Goal: Task Accomplishment & Management: Complete application form

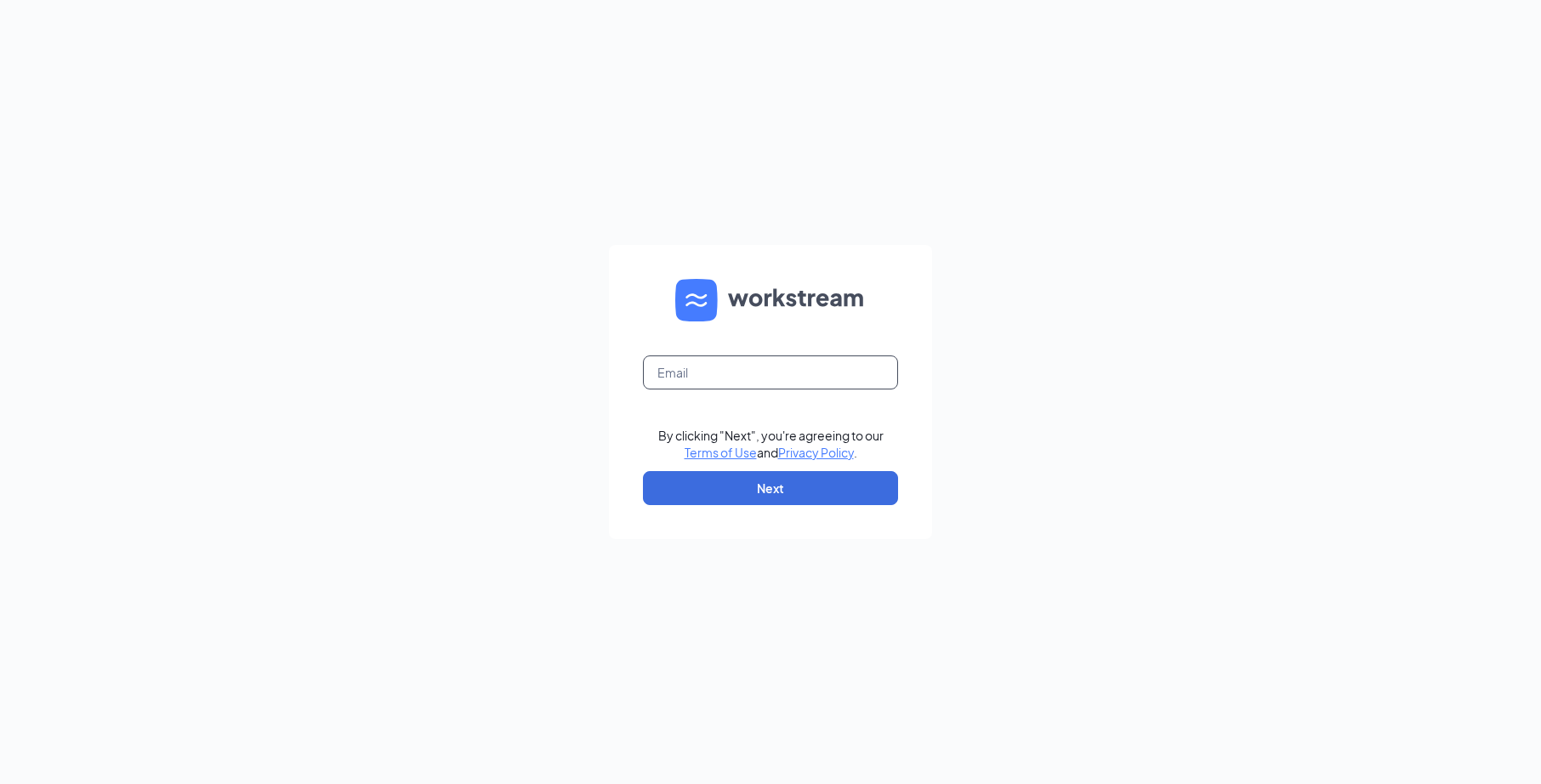
click at [695, 367] on input "text" at bounding box center [770, 372] width 256 height 34
click at [776, 483] on button "Next" at bounding box center [770, 488] width 256 height 34
type input "karen@neofourno.com"
click at [758, 487] on button "Next" at bounding box center [770, 488] width 256 height 34
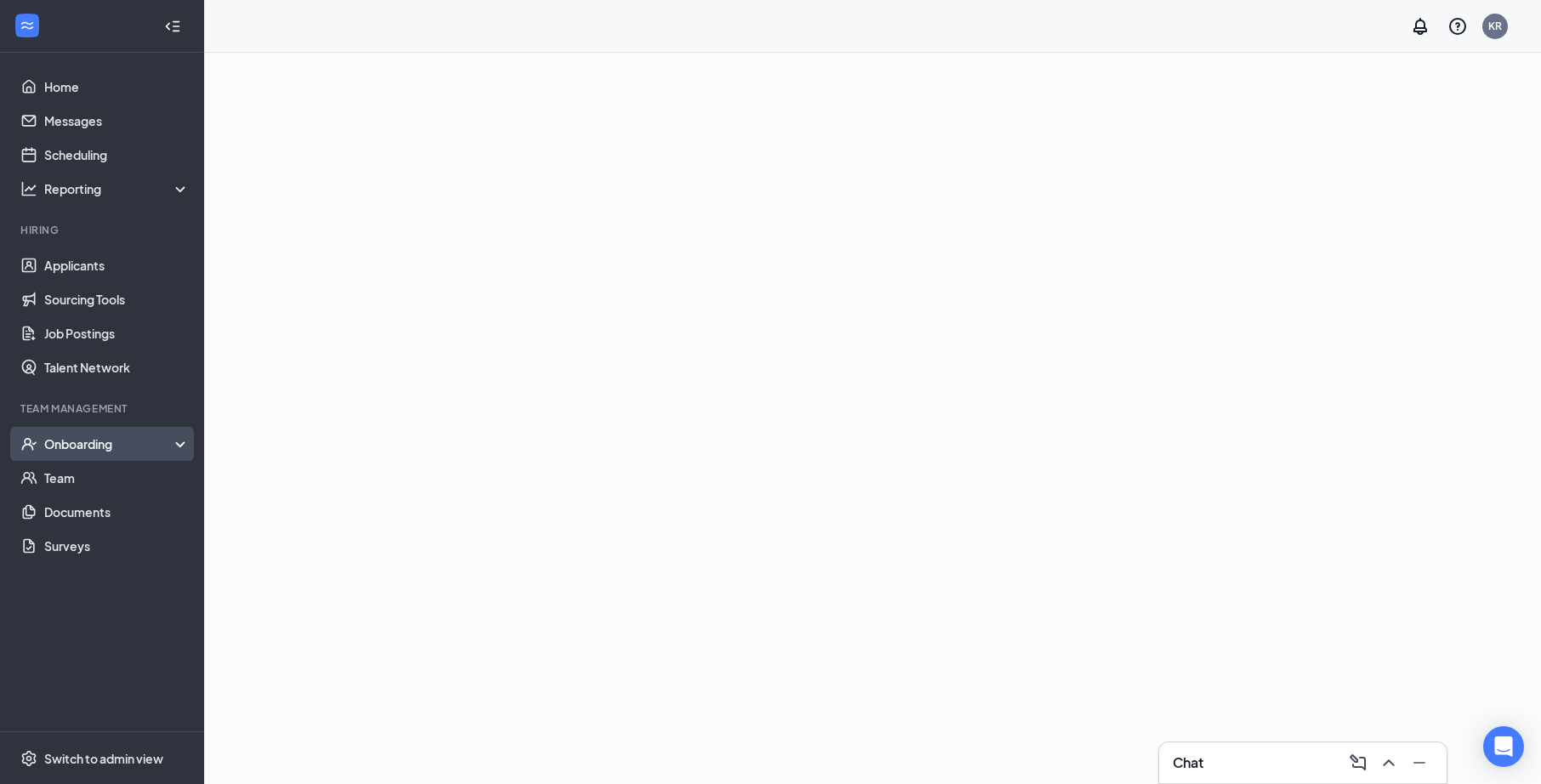
click at [98, 455] on div "Onboarding" at bounding box center [102, 444] width 204 height 34
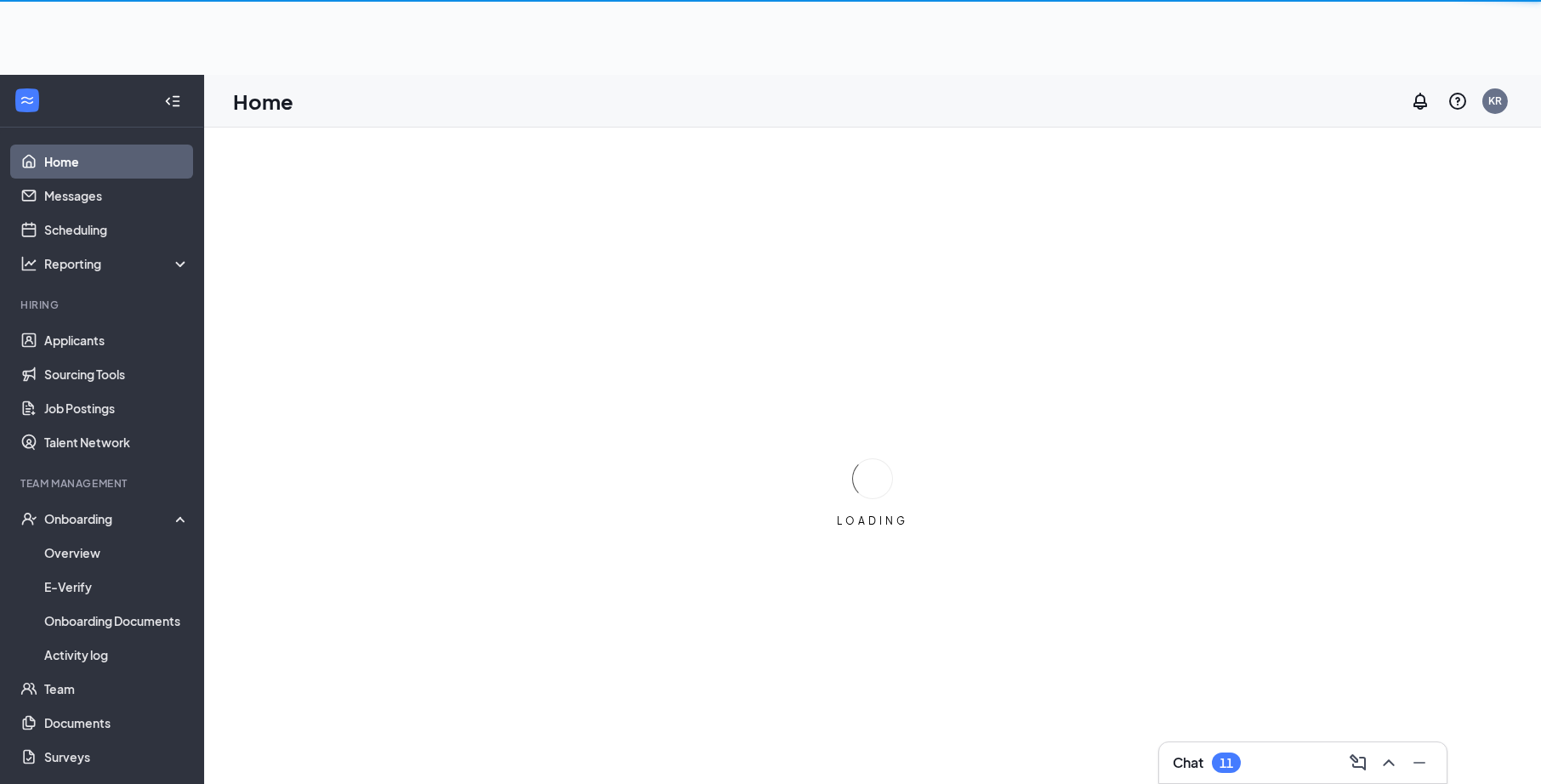
click at [118, 468] on ul "Home Messages Scheduling Reporting Hiring Applicants Sourcing Tools Job Posting…" at bounding box center [102, 467] width 204 height 678
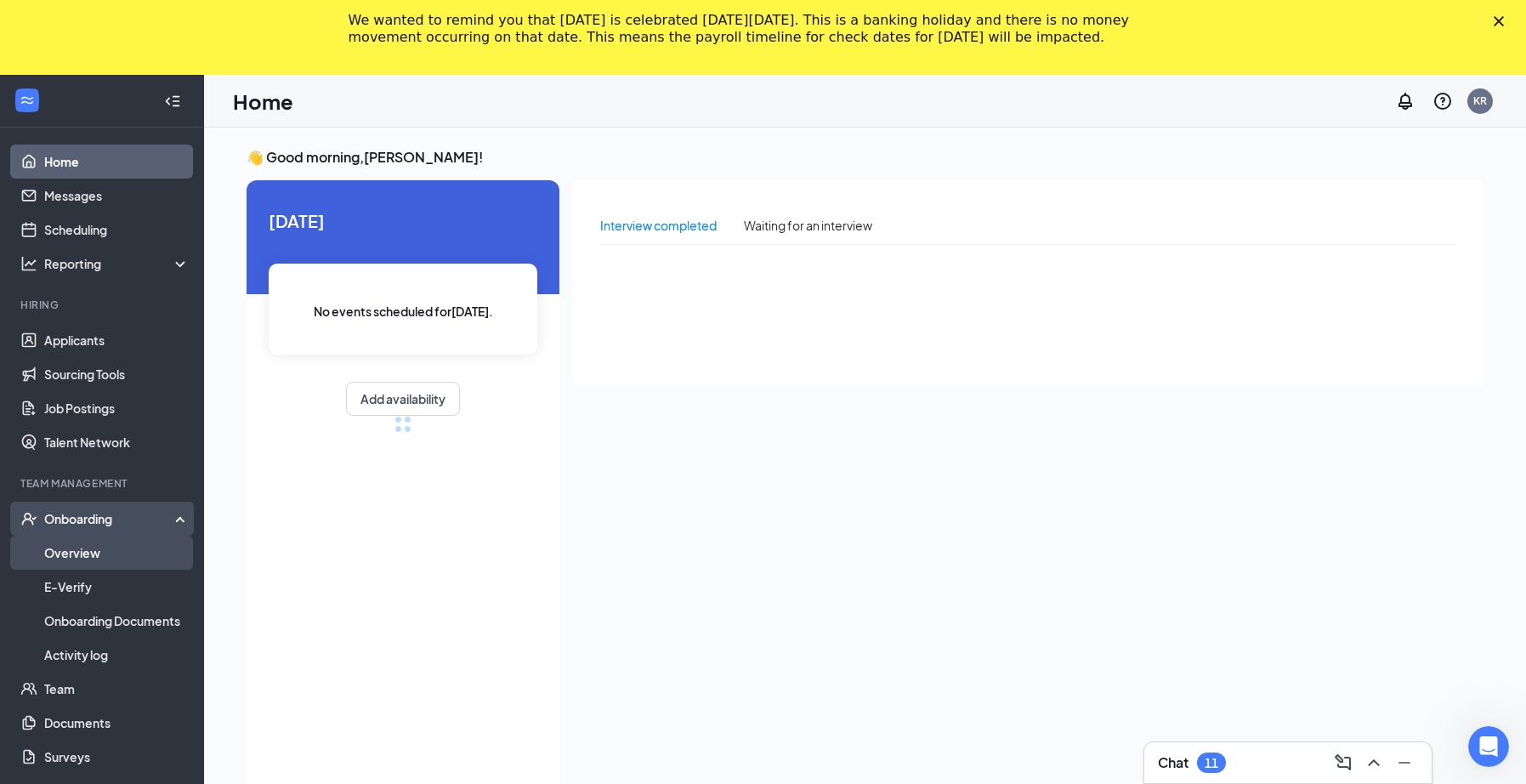
click at [105, 563] on link "Overview" at bounding box center [117, 553] width 146 height 34
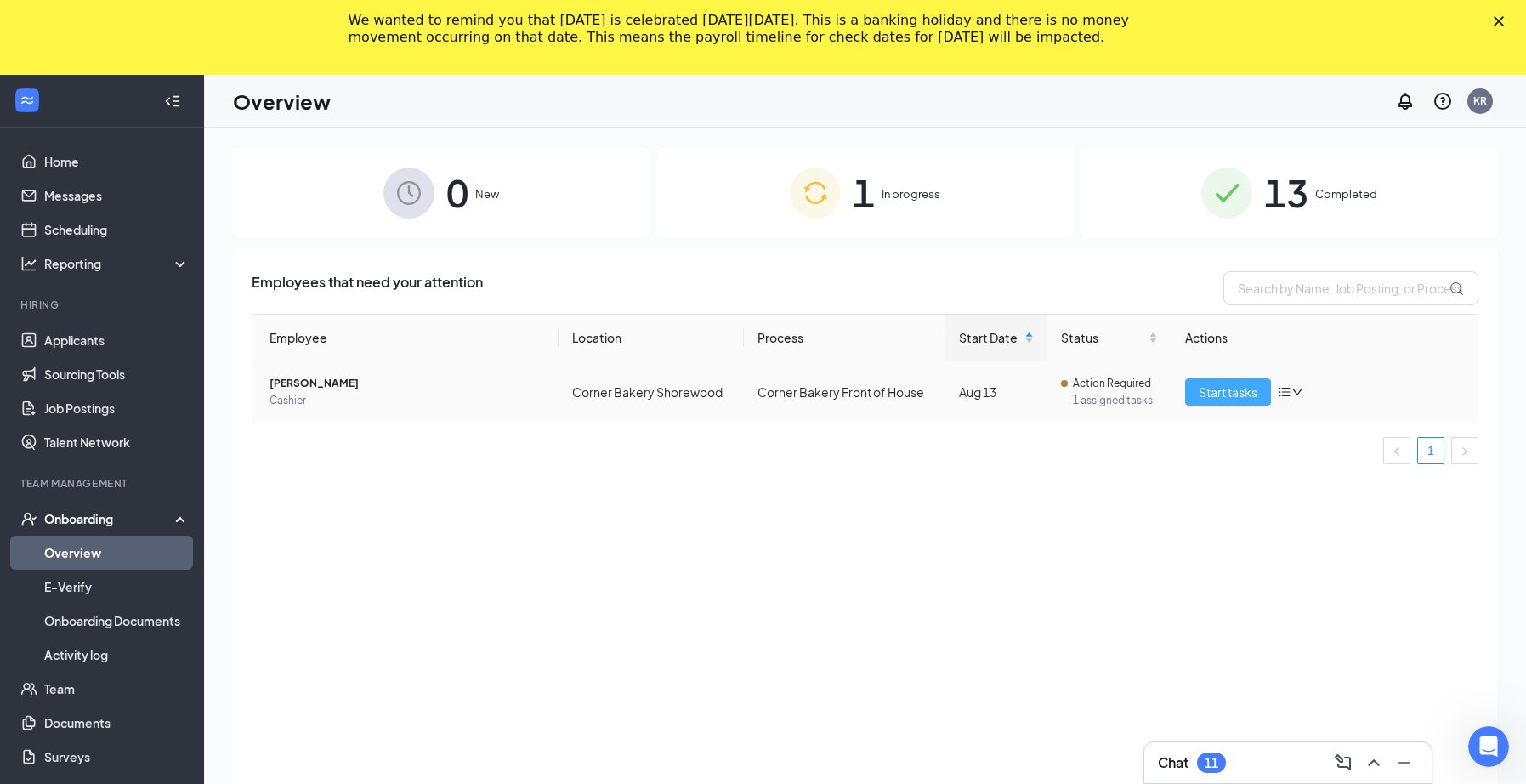
click at [1212, 389] on span "Start tasks" at bounding box center [1228, 391] width 59 height 19
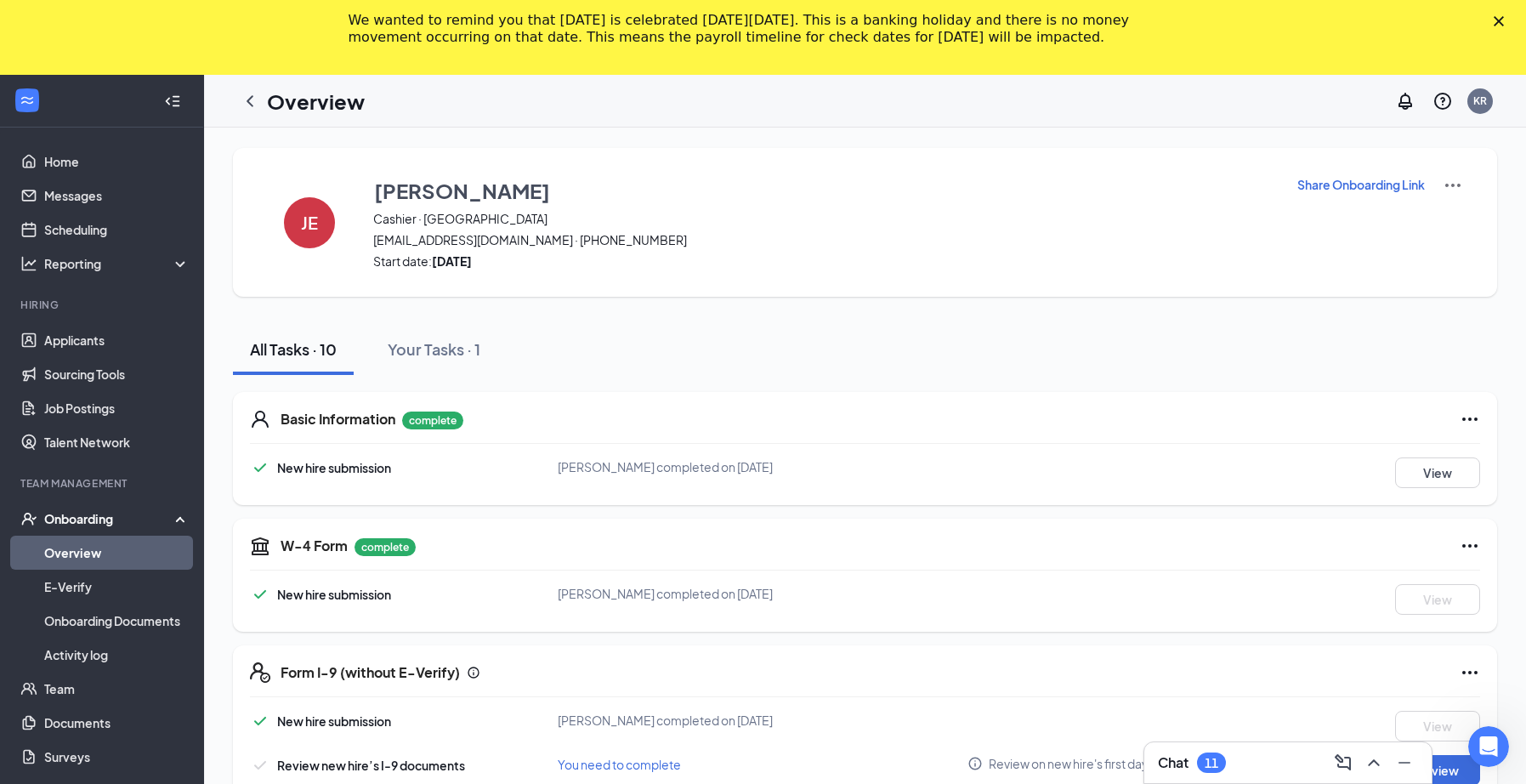
click at [1504, 26] on icon "Close" at bounding box center [1499, 21] width 10 height 10
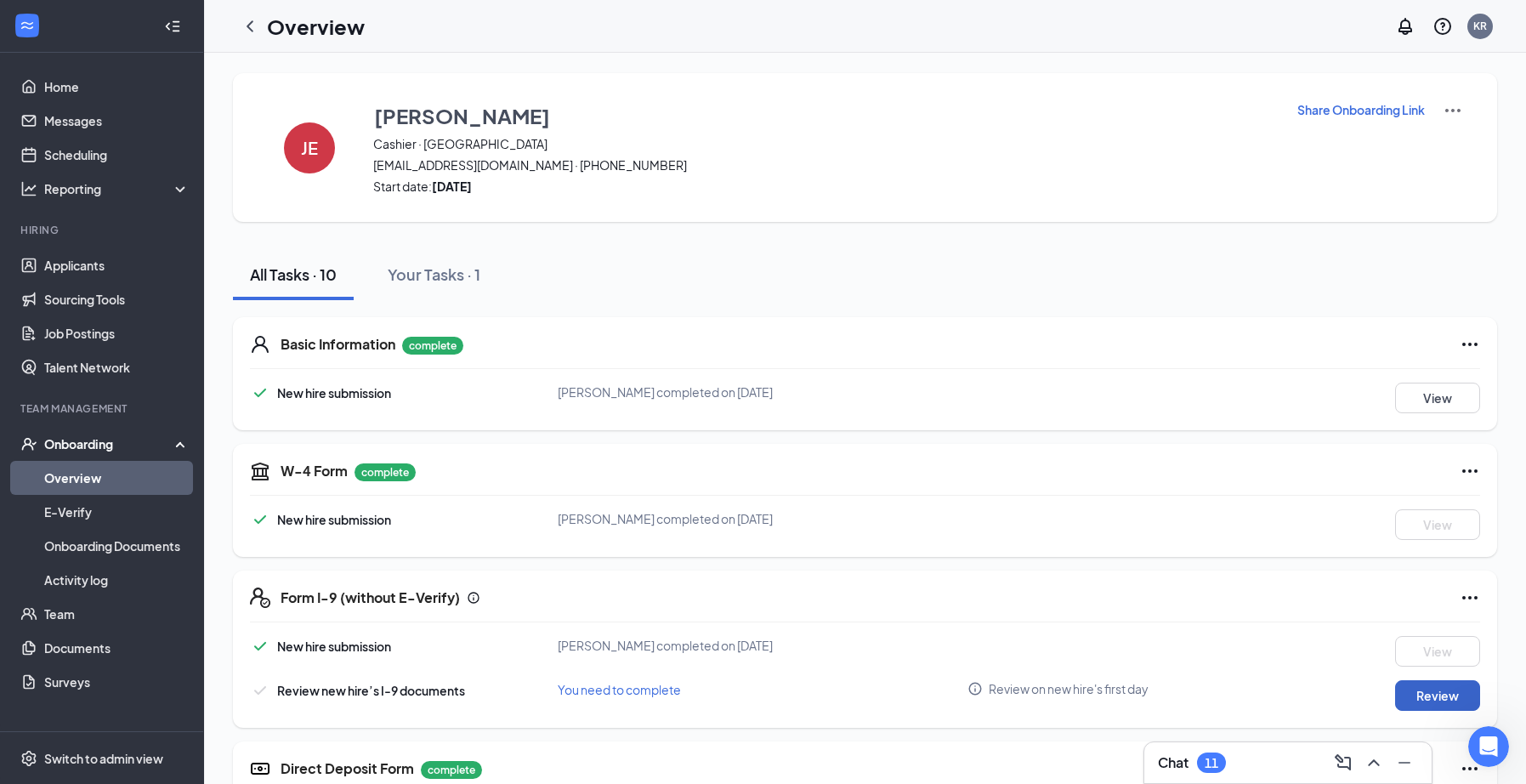
click at [1435, 696] on button "Review" at bounding box center [1437, 695] width 85 height 31
type input "[DATE]"
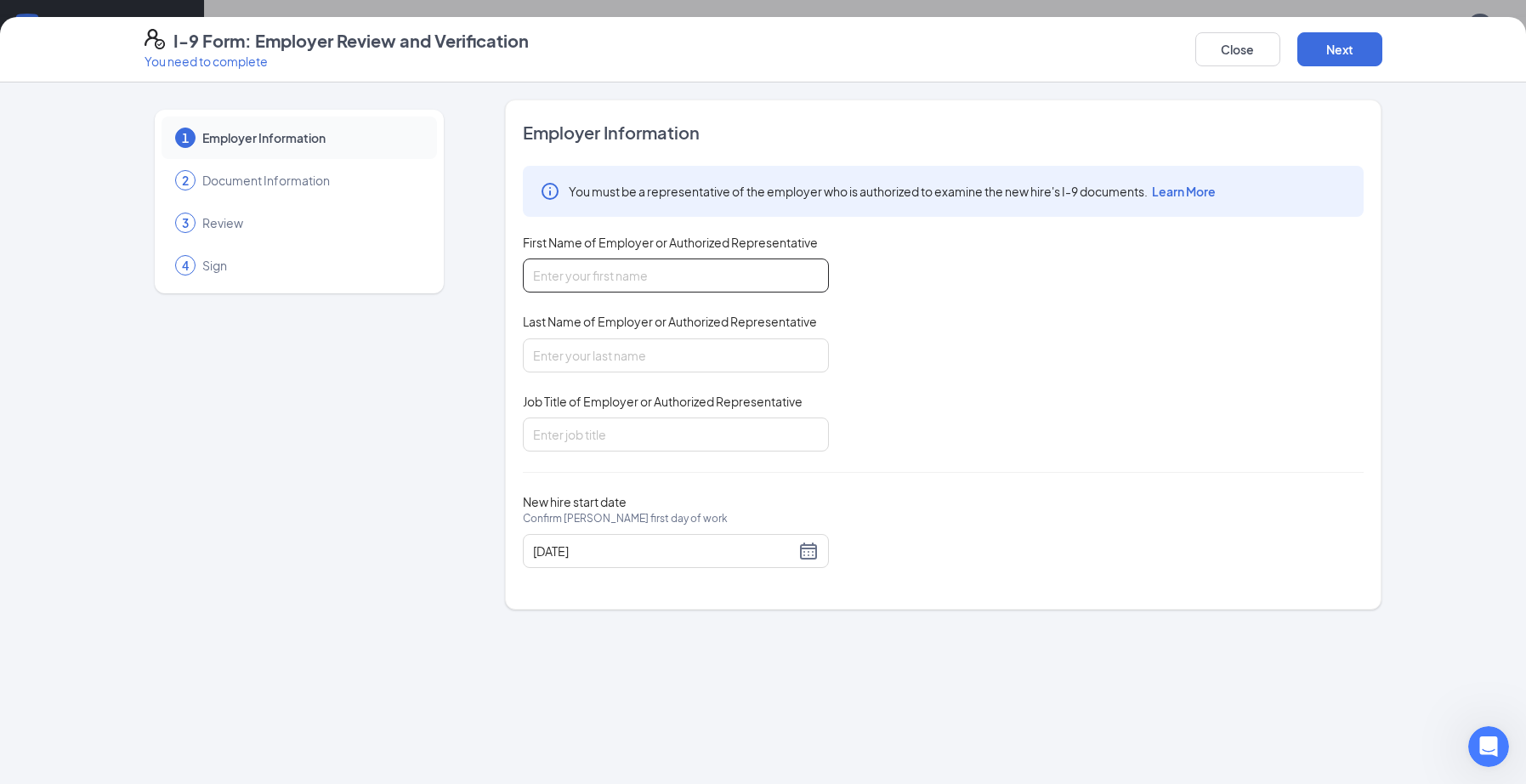
click at [572, 271] on input "First Name of Employer or Authorized Representative" at bounding box center [676, 275] width 306 height 34
type input "[PERSON_NAME]"
type input "GM"
click at [812, 554] on div "[DATE]" at bounding box center [676, 551] width 285 height 20
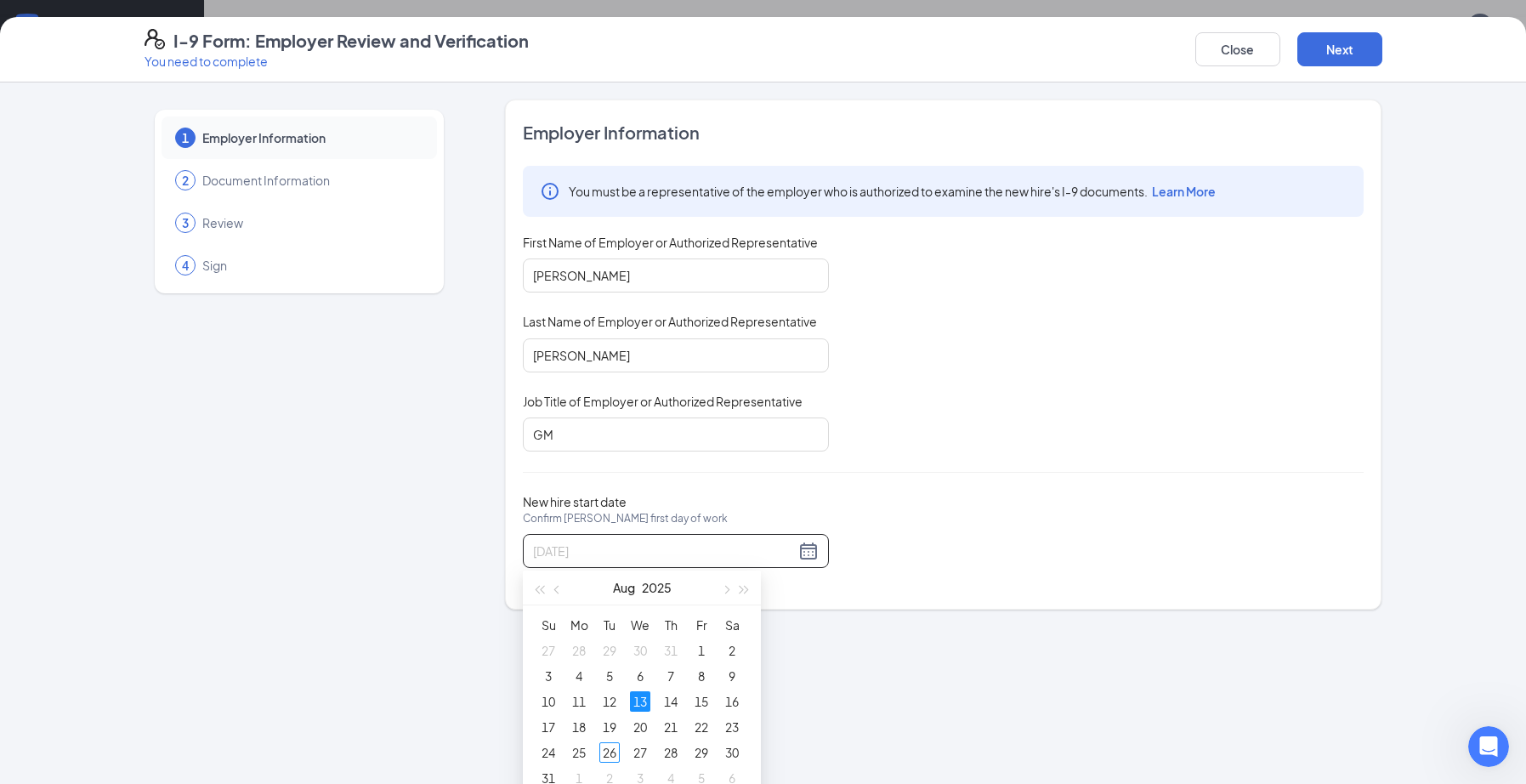
type input "[DATE]"
click at [1053, 399] on div "You must be a representative of the employer who is authorized to examine the n…" at bounding box center [943, 308] width 841 height 285
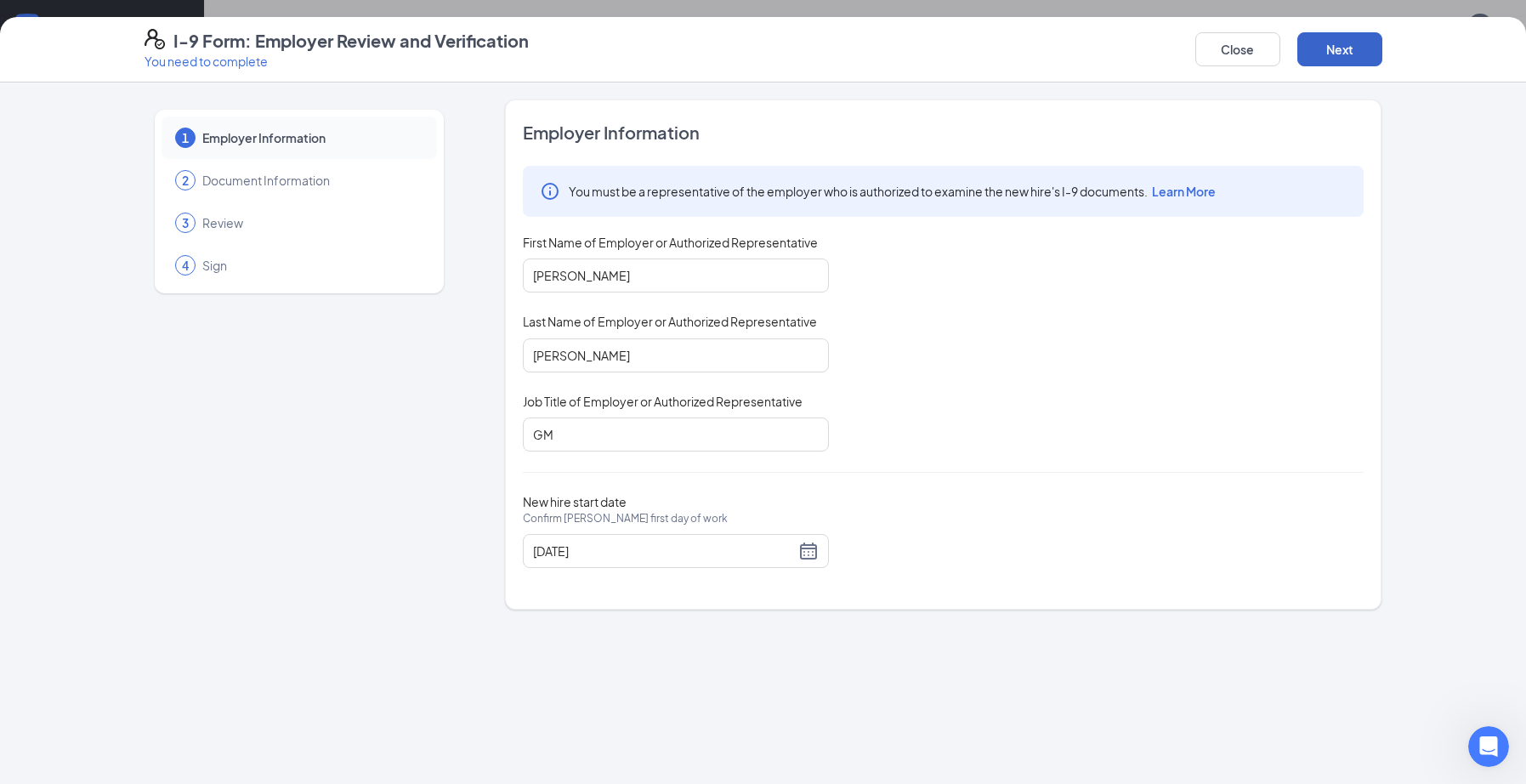
click at [1353, 49] on button "Next" at bounding box center [1339, 49] width 85 height 34
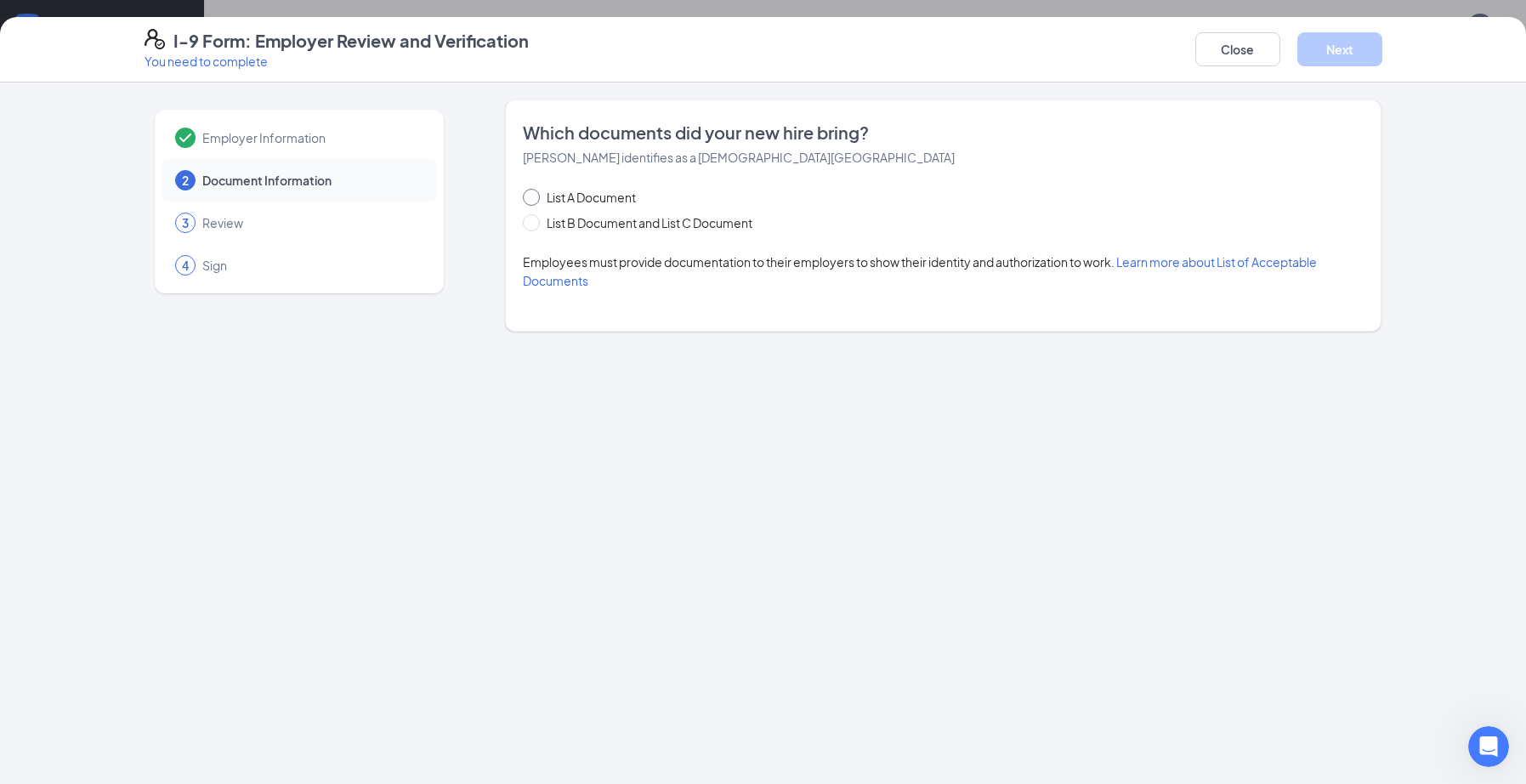
click at [608, 198] on span "List A Document" at bounding box center [591, 196] width 103 height 19
click at [535, 198] on input "List A Document" at bounding box center [529, 195] width 12 height 12
radio input "true"
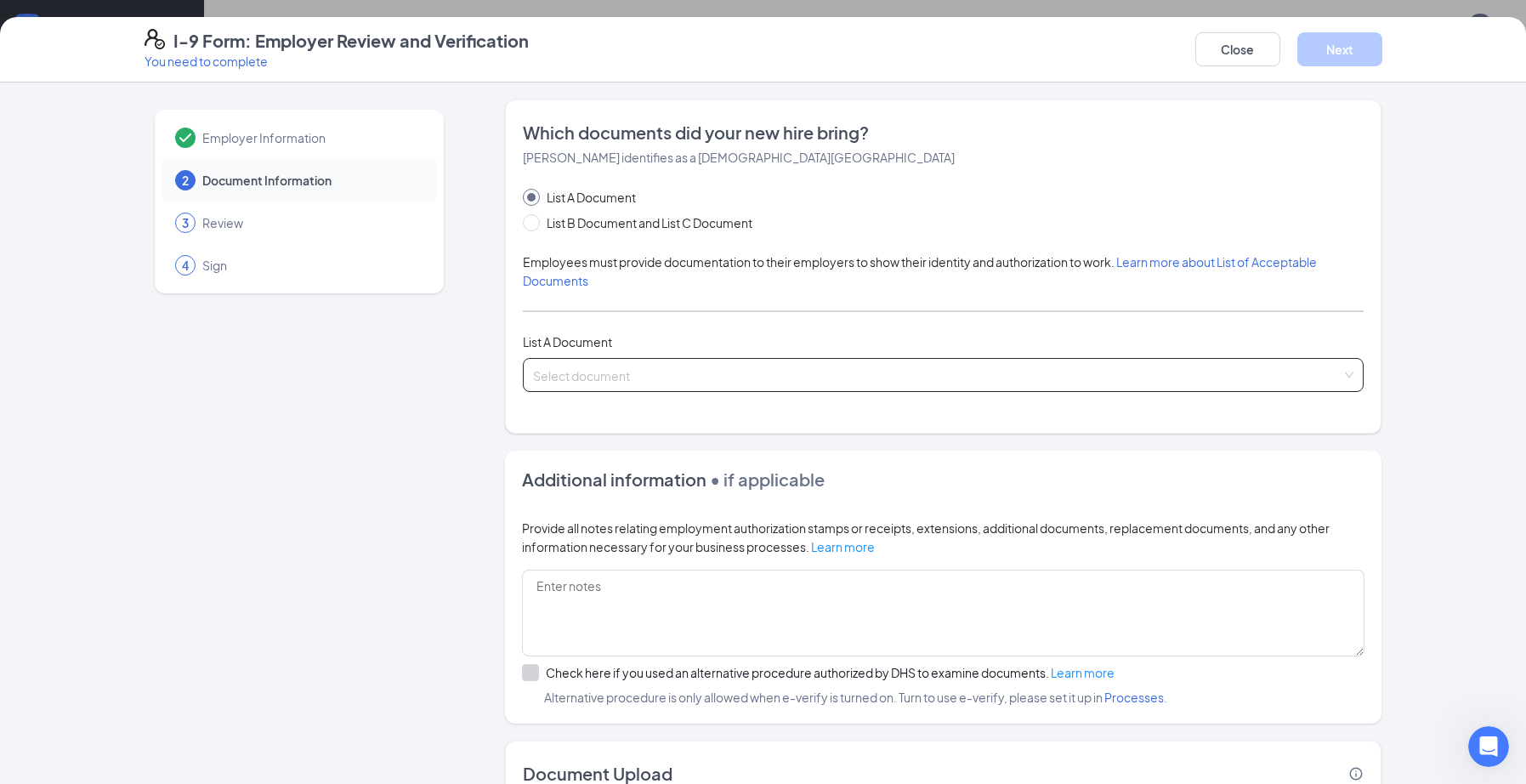
click at [630, 382] on input "search" at bounding box center [937, 372] width 808 height 26
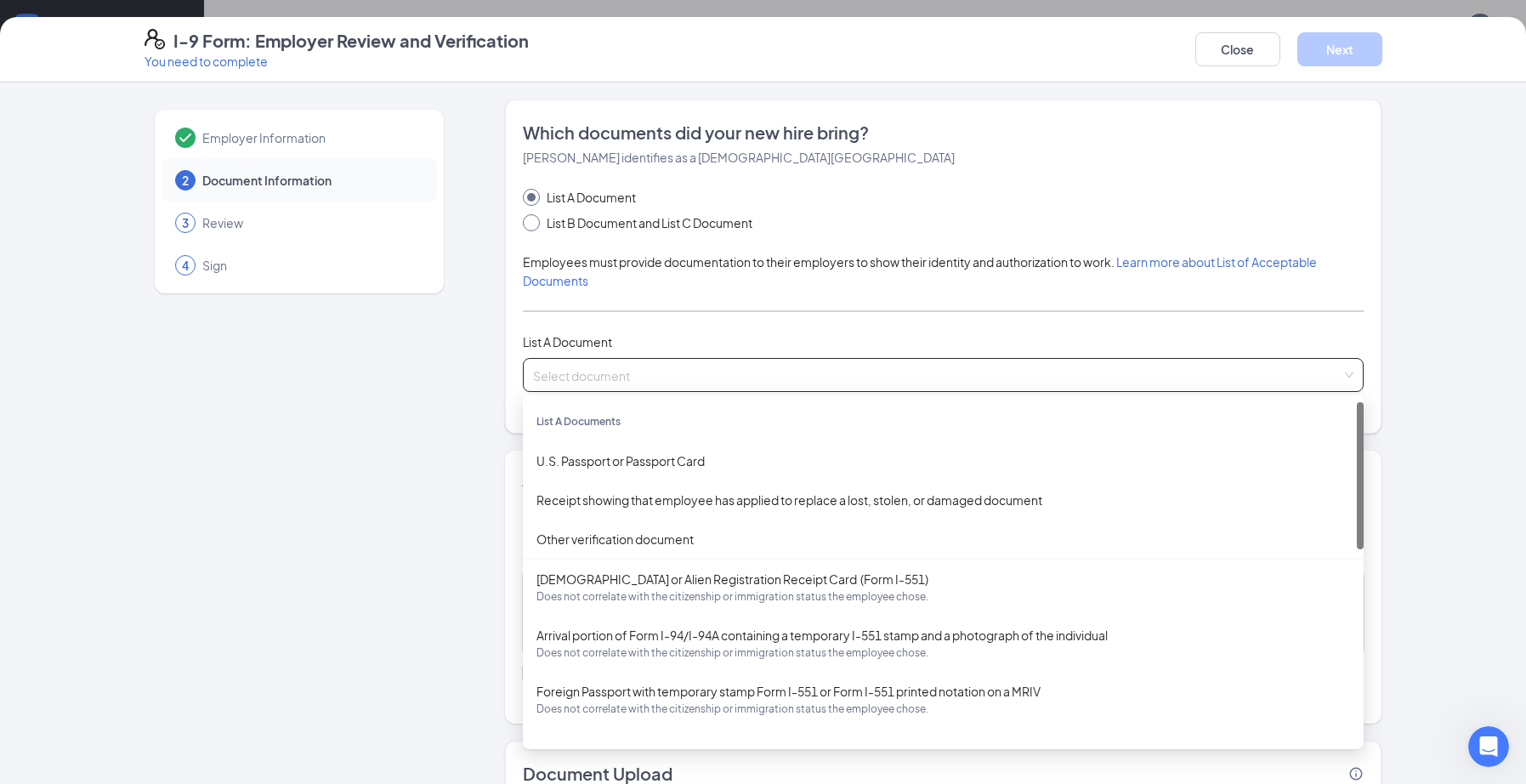
click at [527, 221] on input "List B Document and List C Document" at bounding box center [529, 220] width 12 height 12
radio input "true"
radio input "false"
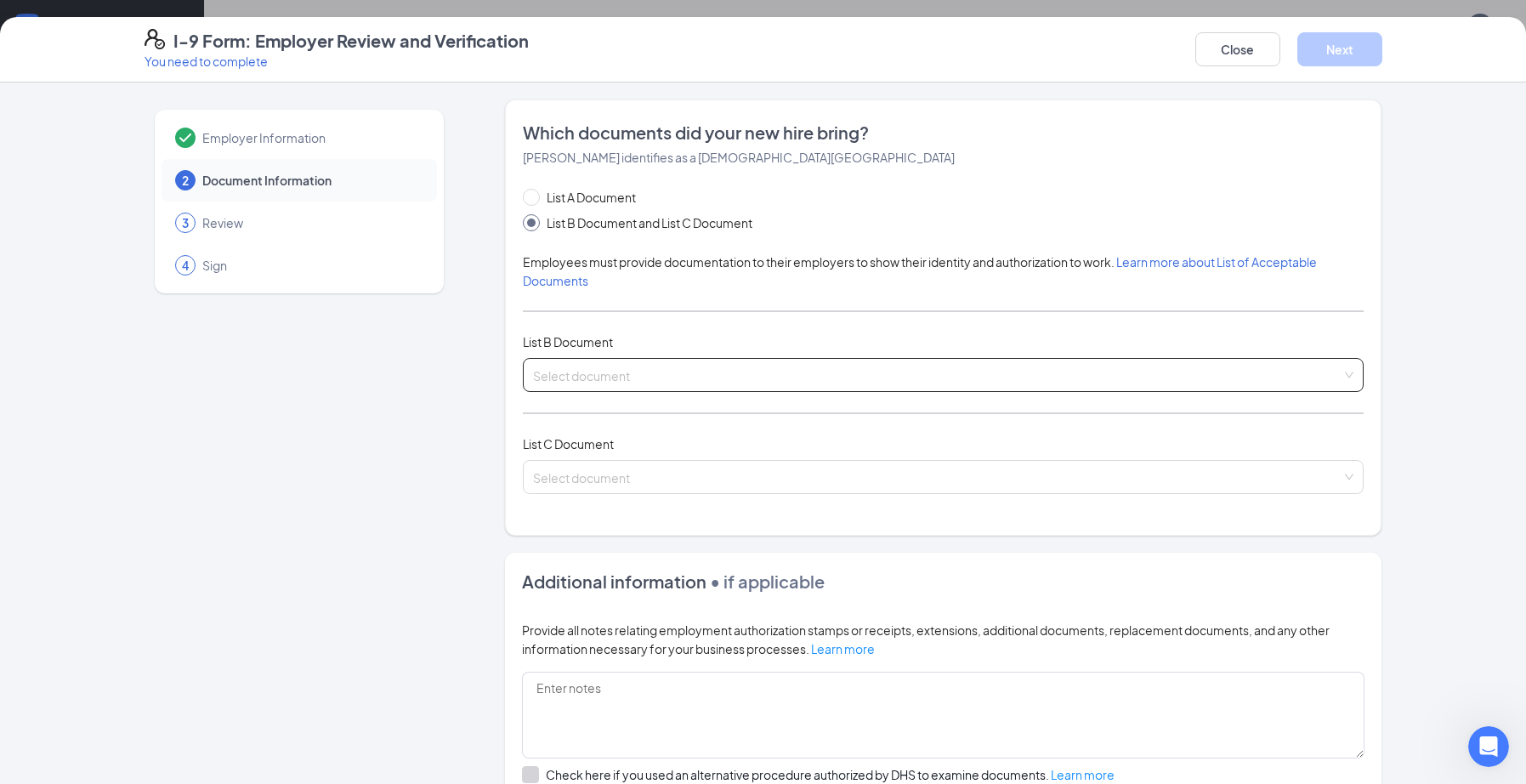
click at [638, 382] on input "search" at bounding box center [937, 372] width 808 height 26
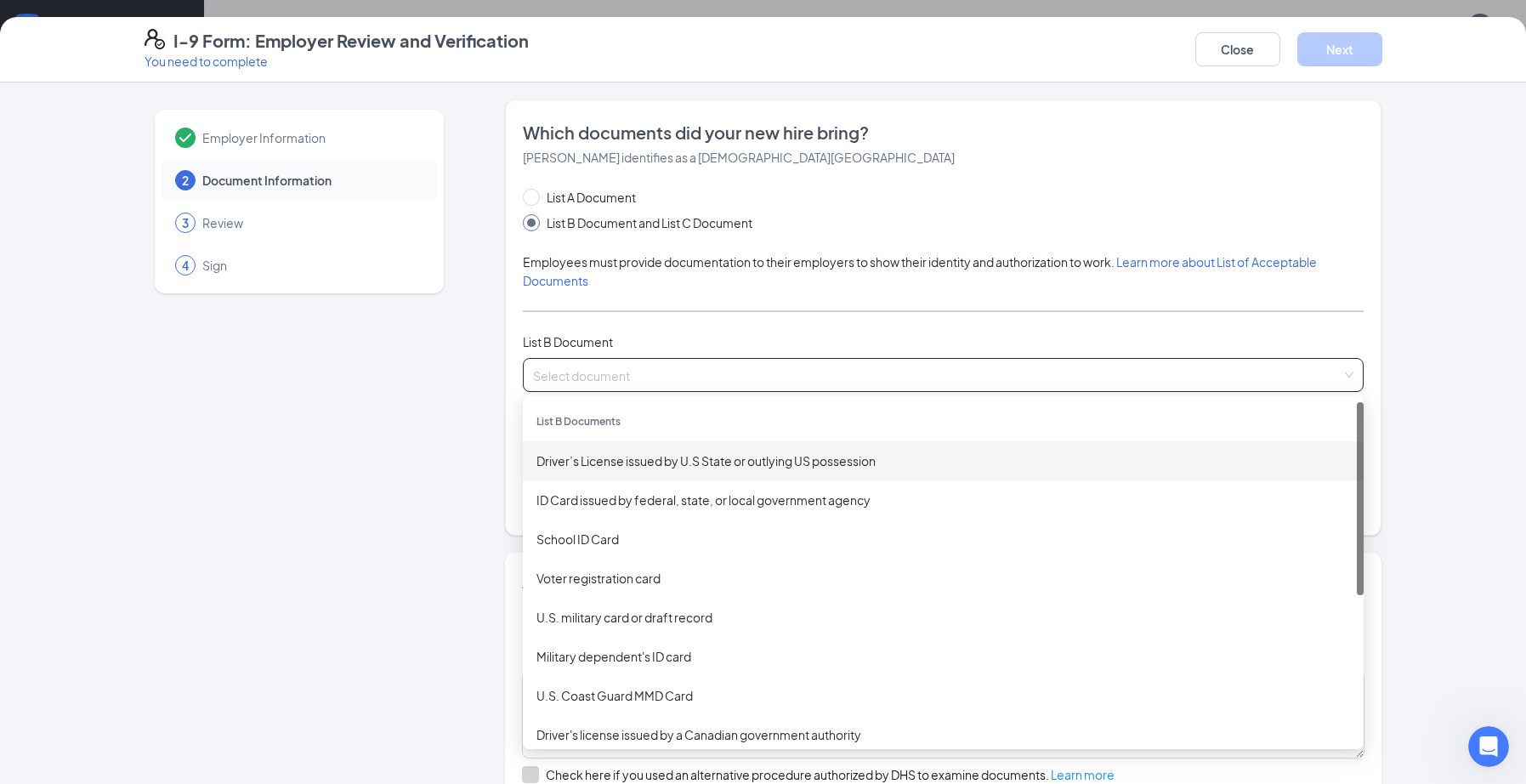
click at [497, 405] on div "Employer Information 2 Document Information 3 Review 4 Sign Which documents did…" at bounding box center [763, 544] width 1239 height 888
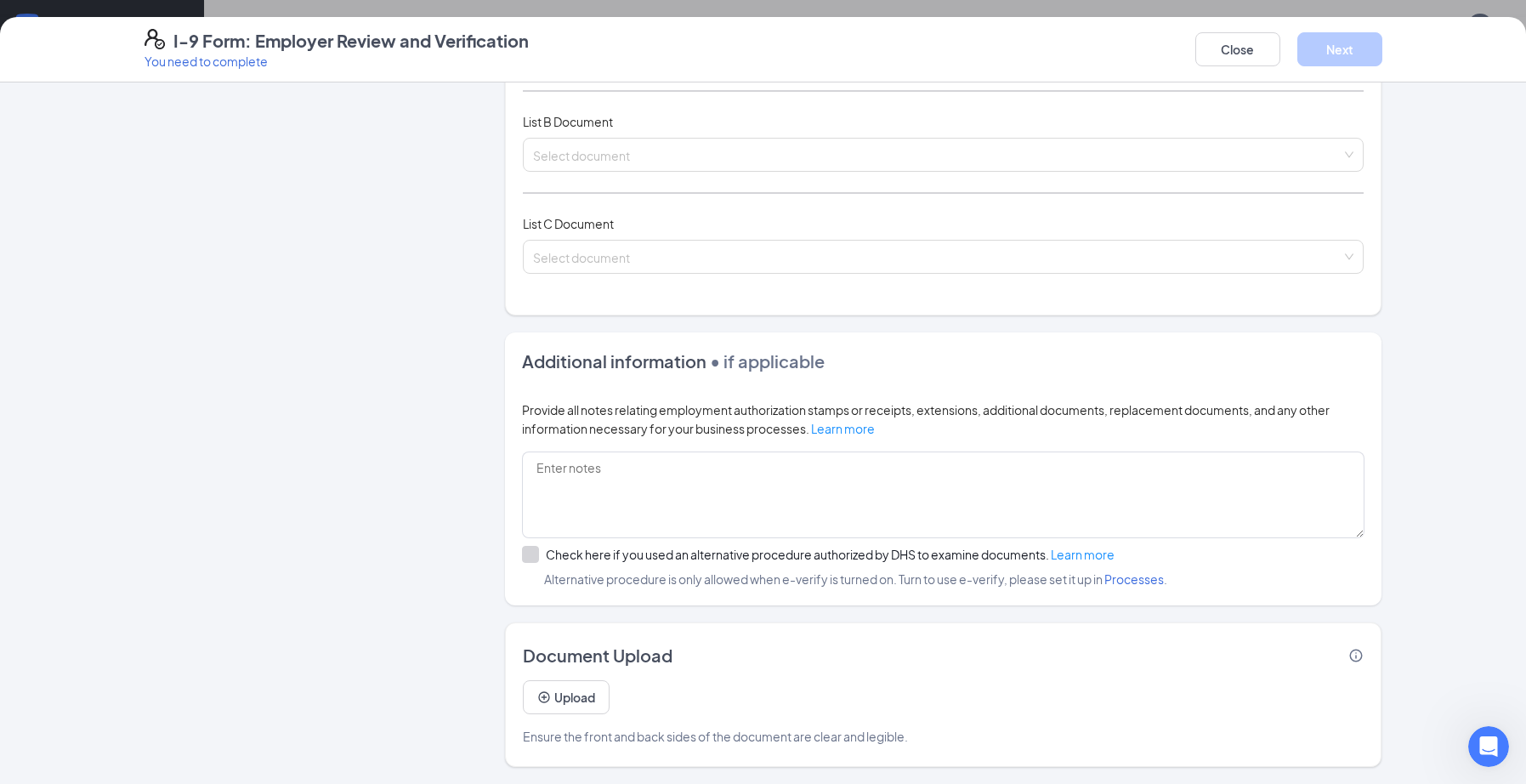
scroll to position [51, 0]
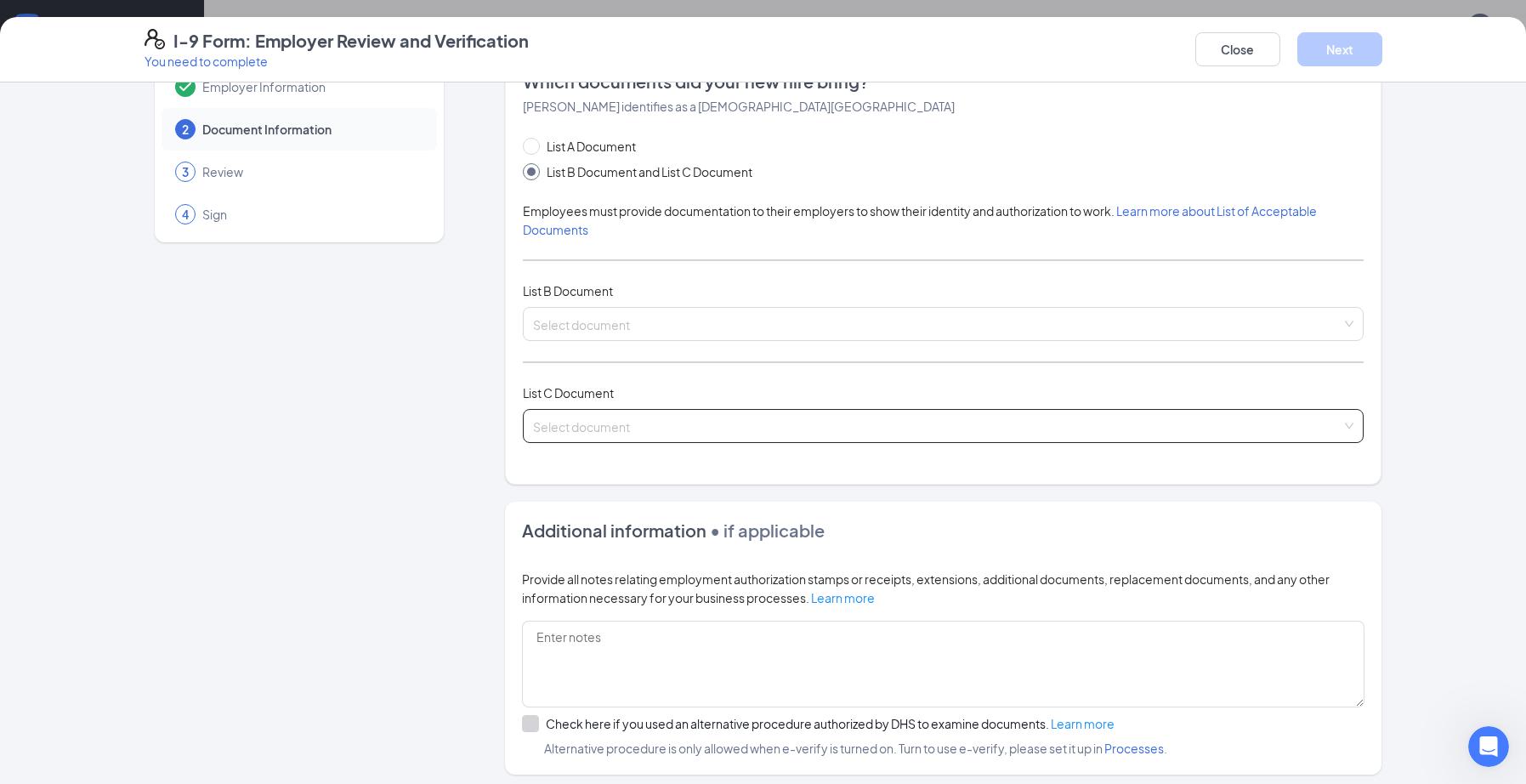
click at [645, 421] on input "search" at bounding box center [937, 423] width 808 height 26
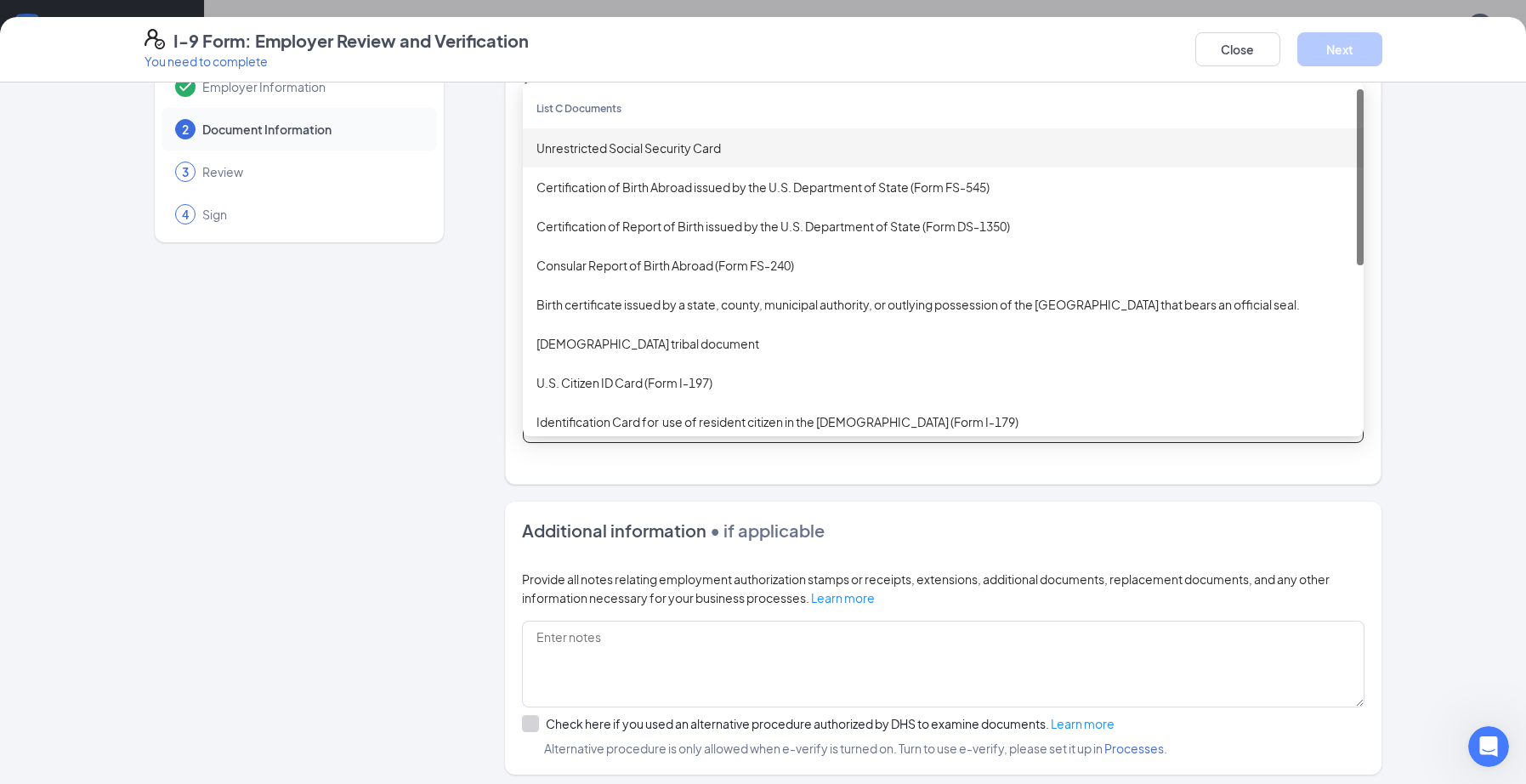
click at [629, 151] on div "Unrestricted Social Security Card" at bounding box center [943, 148] width 813 height 19
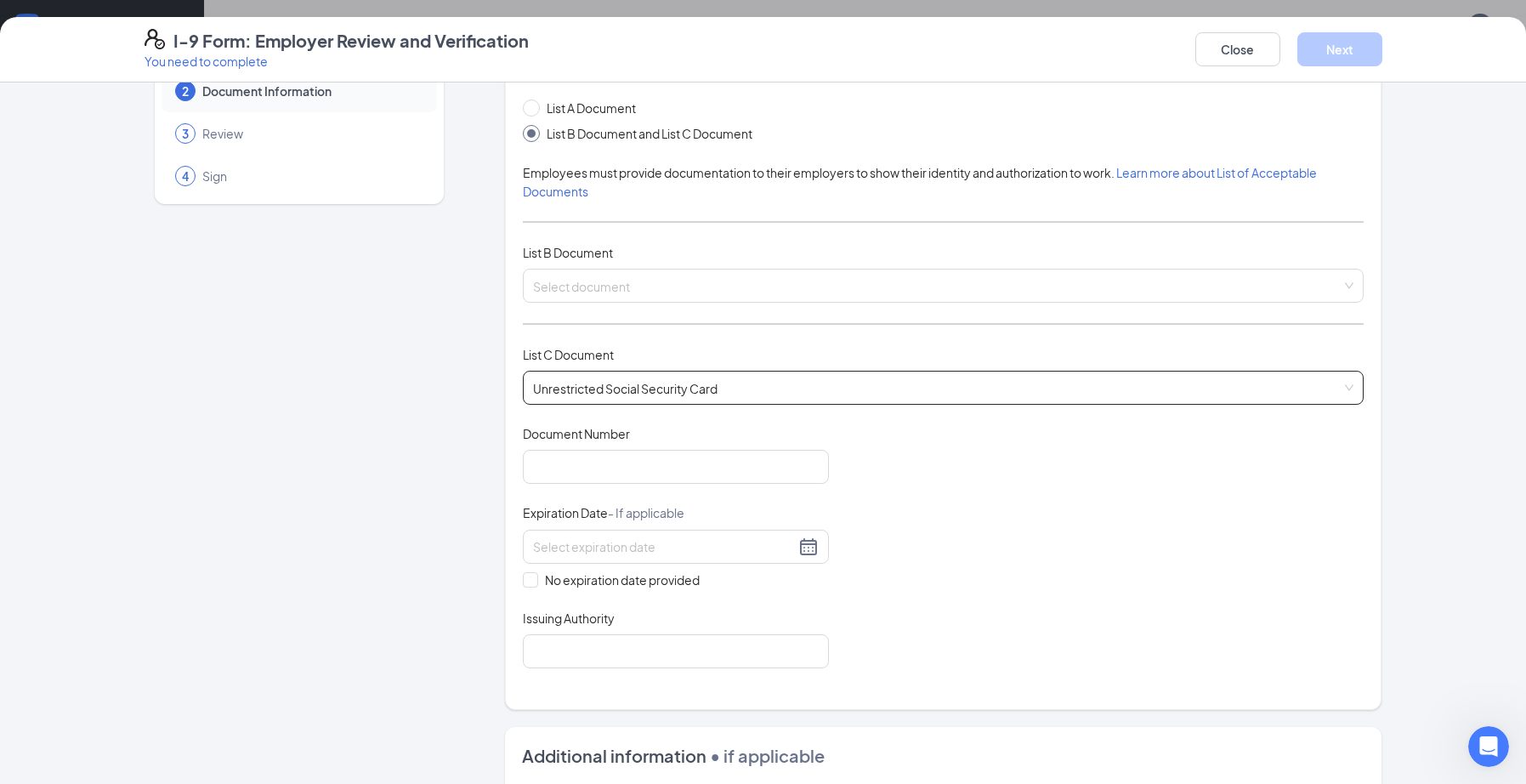
scroll to position [143, 0]
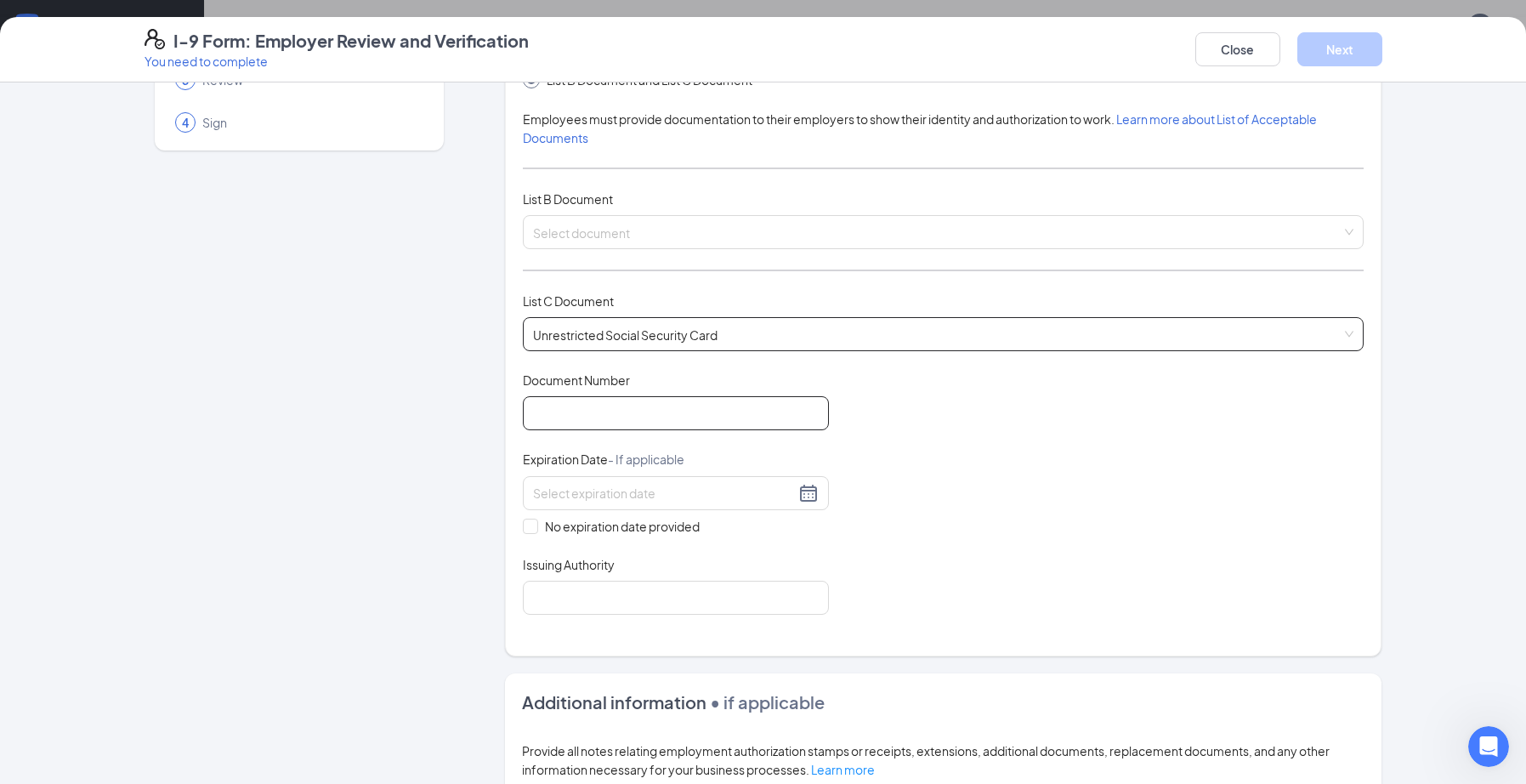
click at [663, 416] on input "Document Number" at bounding box center [676, 413] width 306 height 34
type input "399254068"
click at [538, 526] on span "No expiration date provided" at bounding box center [622, 526] width 169 height 19
click at [535, 526] on input "No expiration date provided" at bounding box center [529, 525] width 12 height 12
checkbox input "true"
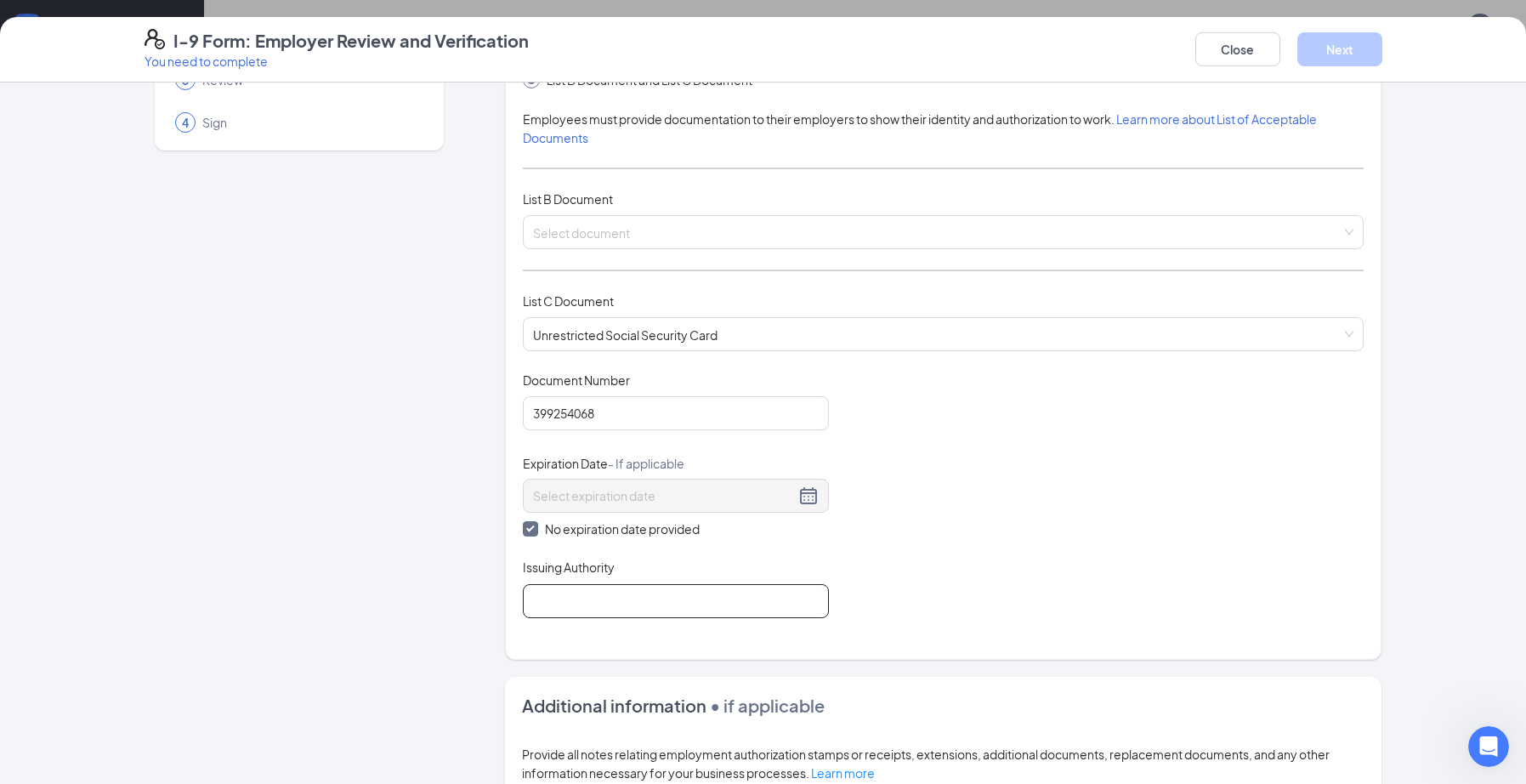
click at [592, 604] on input "Issuing Authority" at bounding box center [676, 600] width 306 height 34
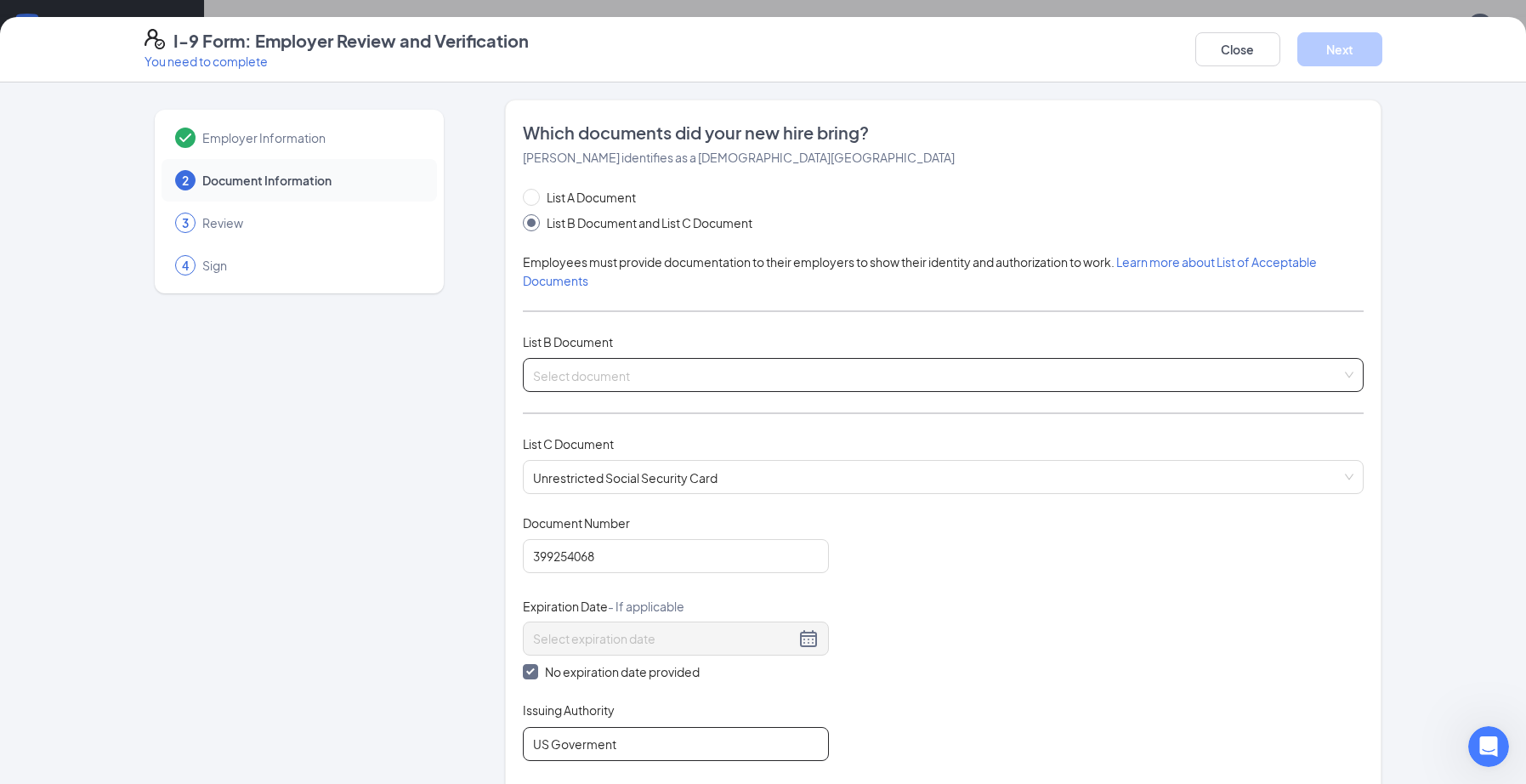
type input "US Goverment"
click at [608, 369] on input "search" at bounding box center [937, 372] width 808 height 26
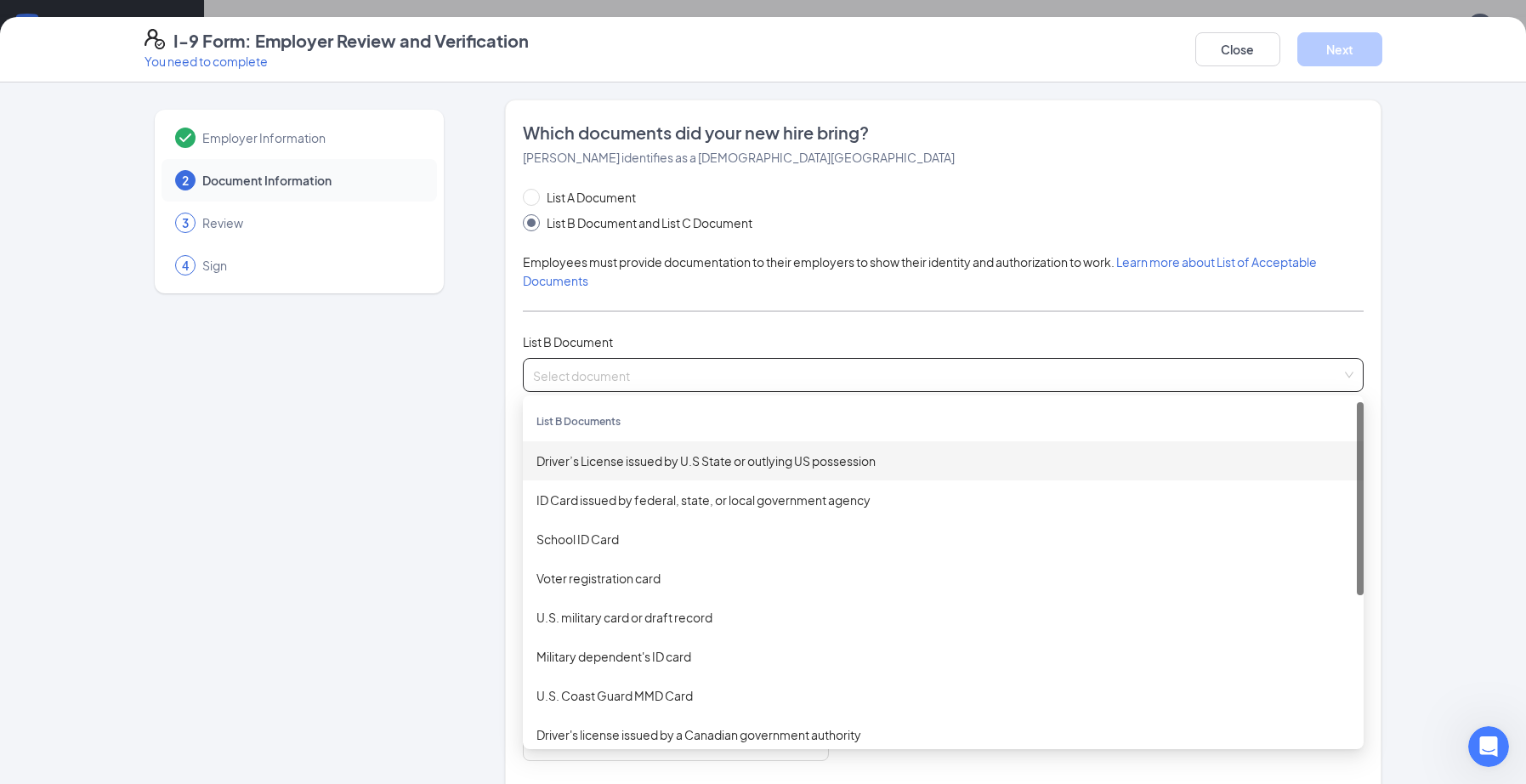
click at [633, 467] on div "Driver’s License issued by U.S State or outlying US possession" at bounding box center [943, 460] width 813 height 19
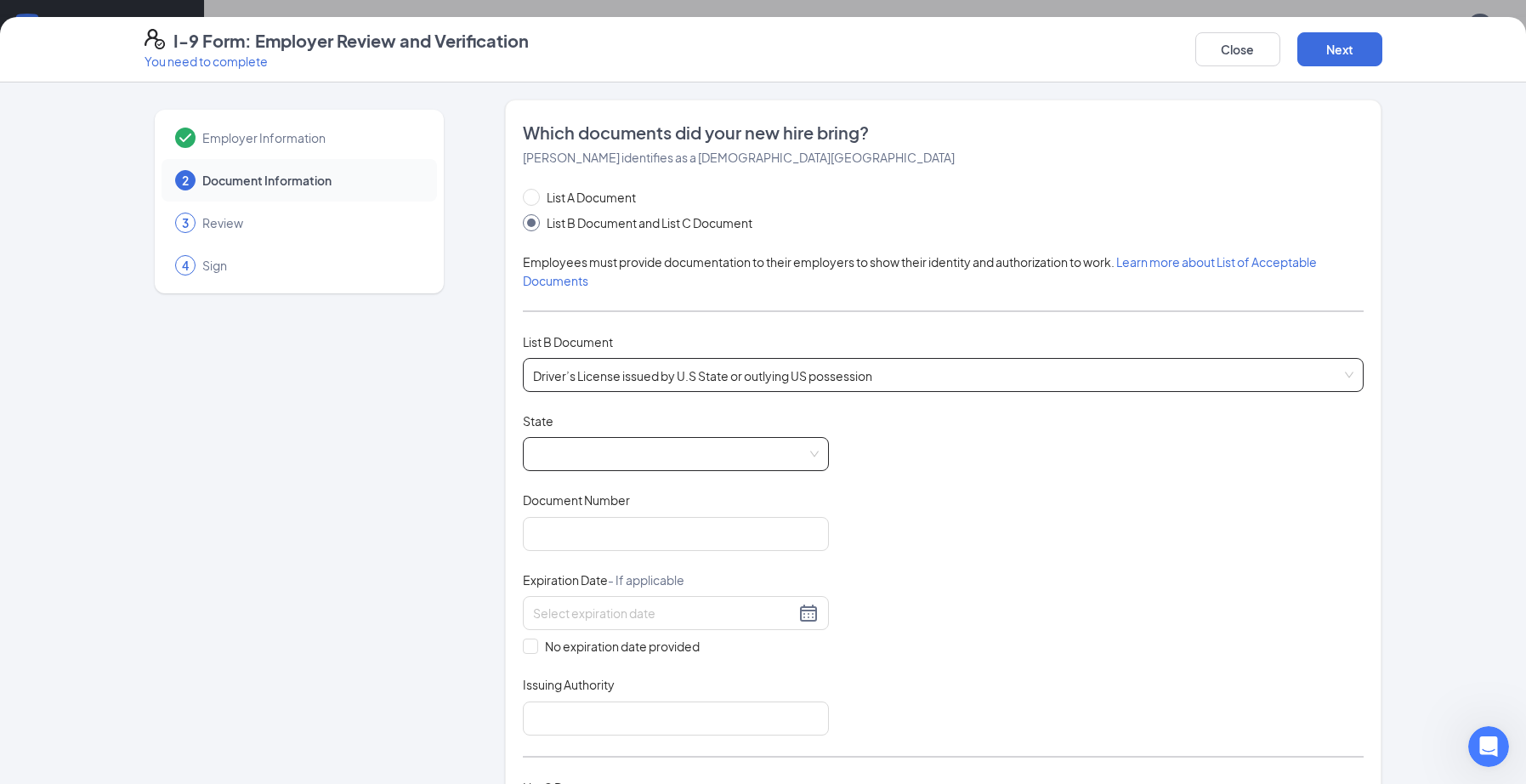
click at [673, 452] on span at bounding box center [676, 454] width 285 height 32
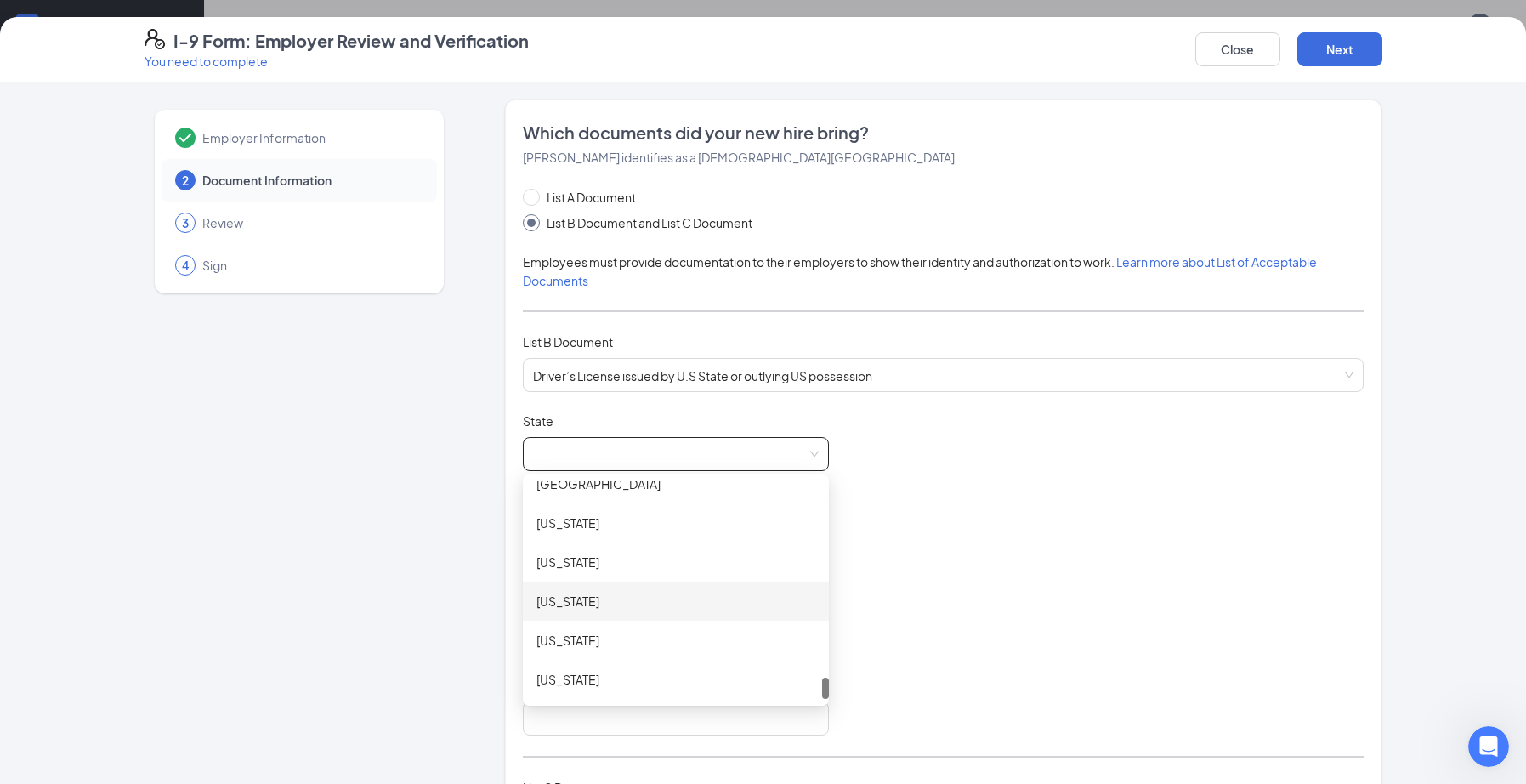
scroll to position [1972, 0]
click at [665, 638] on div "[US_STATE]" at bounding box center [676, 639] width 278 height 19
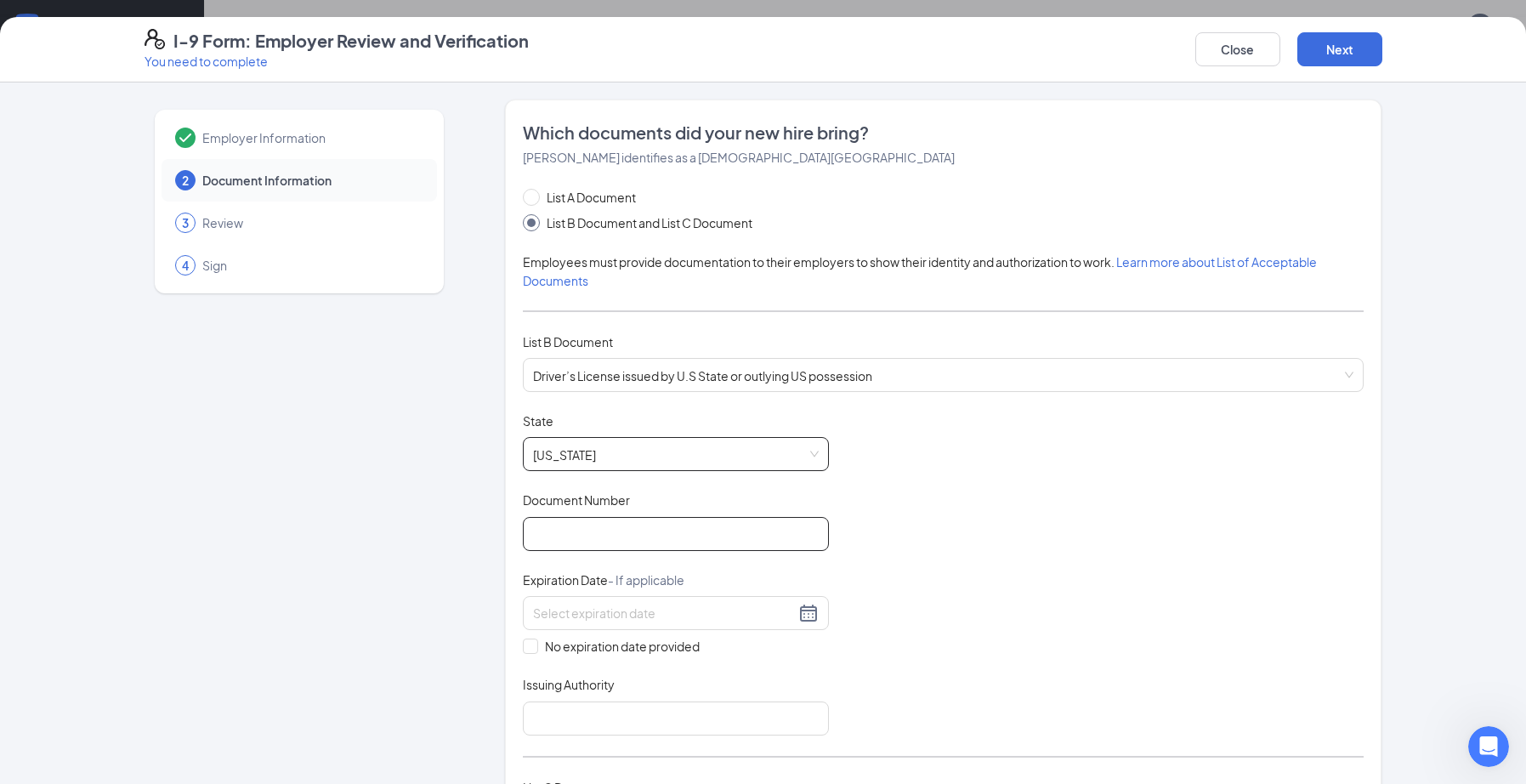
click at [615, 532] on input "Document Number" at bounding box center [676, 534] width 306 height 34
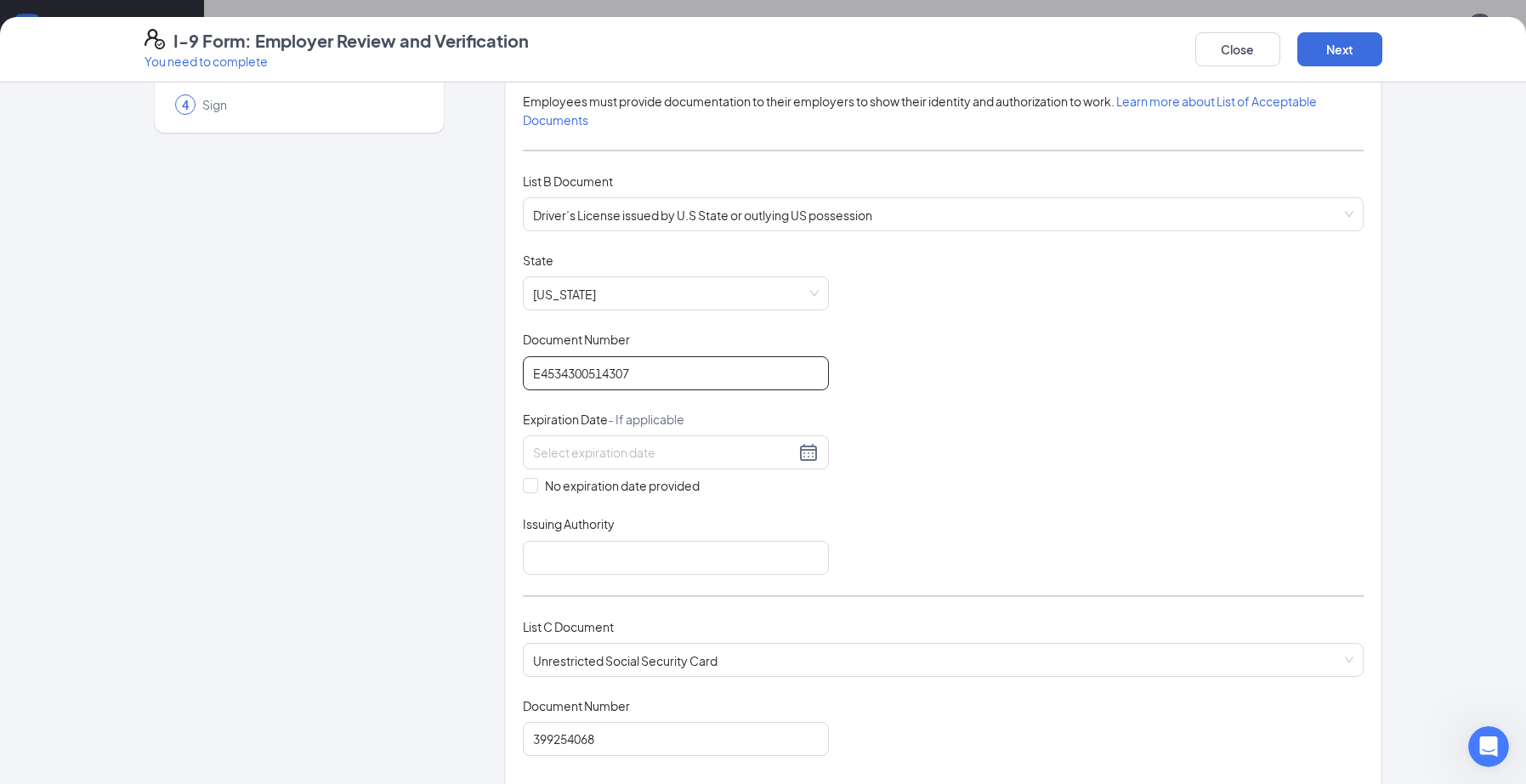
scroll to position [184, 0]
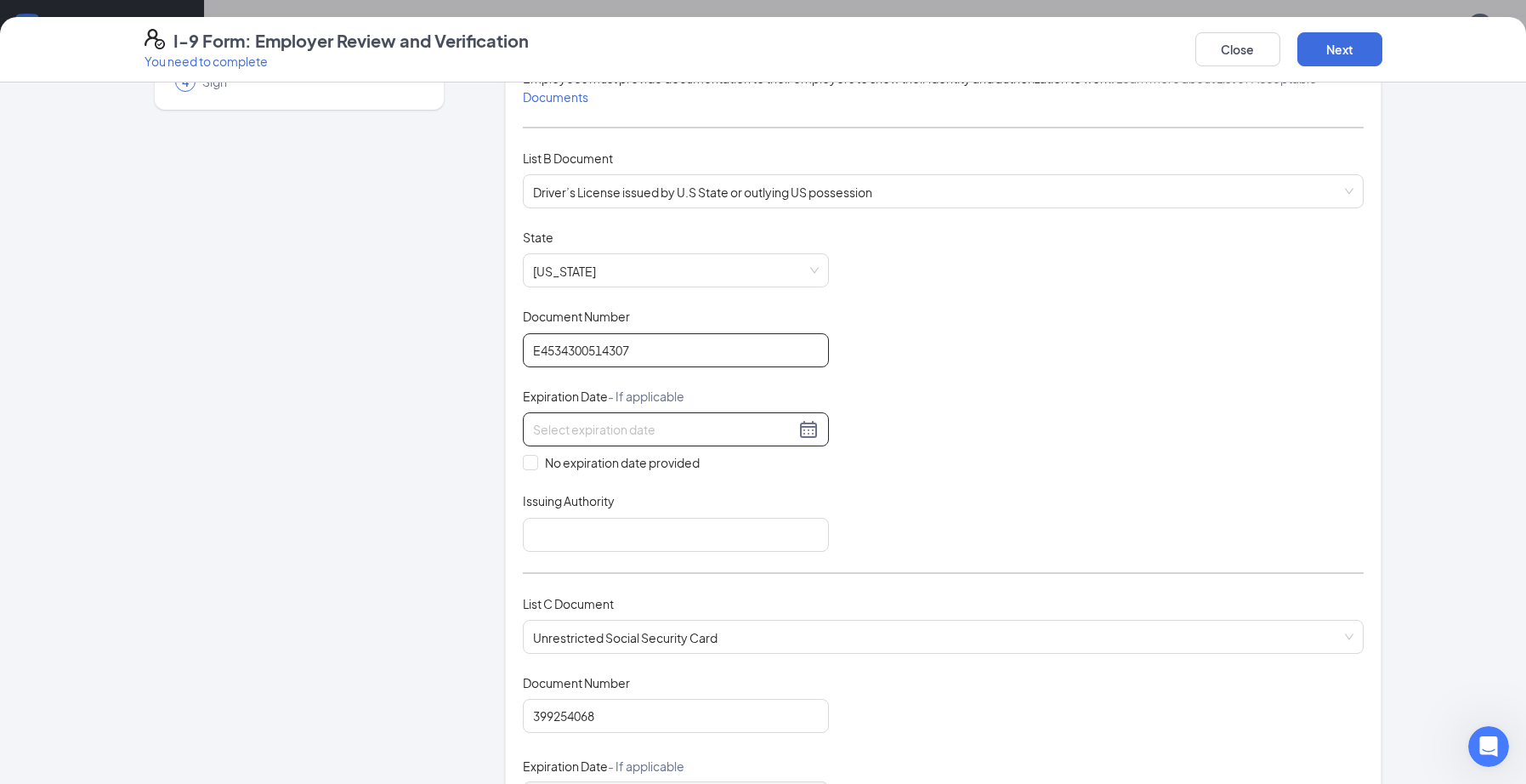
type input "E4534300514307"
click at [806, 425] on div at bounding box center [676, 429] width 285 height 20
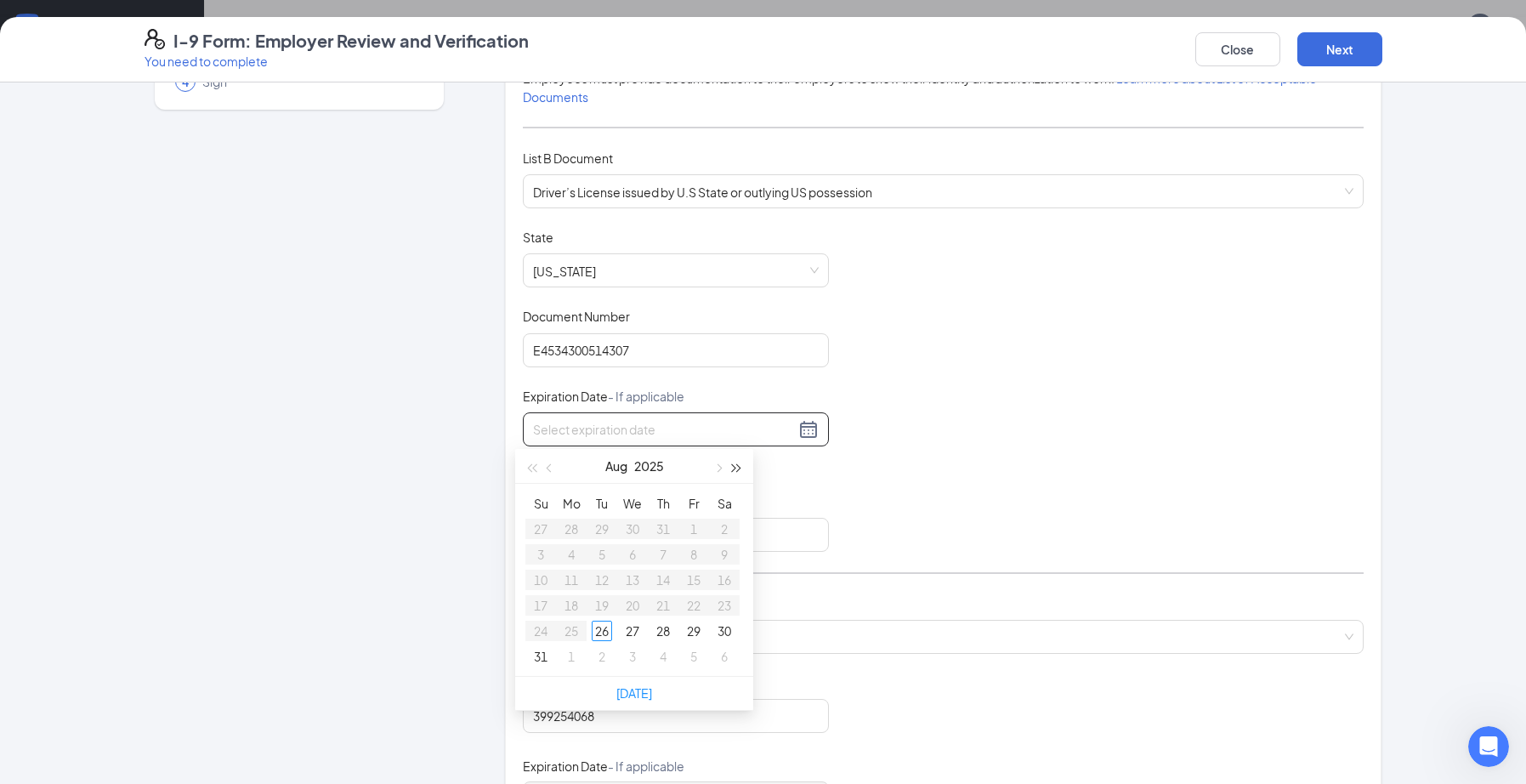
click at [735, 468] on span "button" at bounding box center [737, 468] width 9 height 9
click at [551, 467] on span "button" at bounding box center [551, 468] width 9 height 9
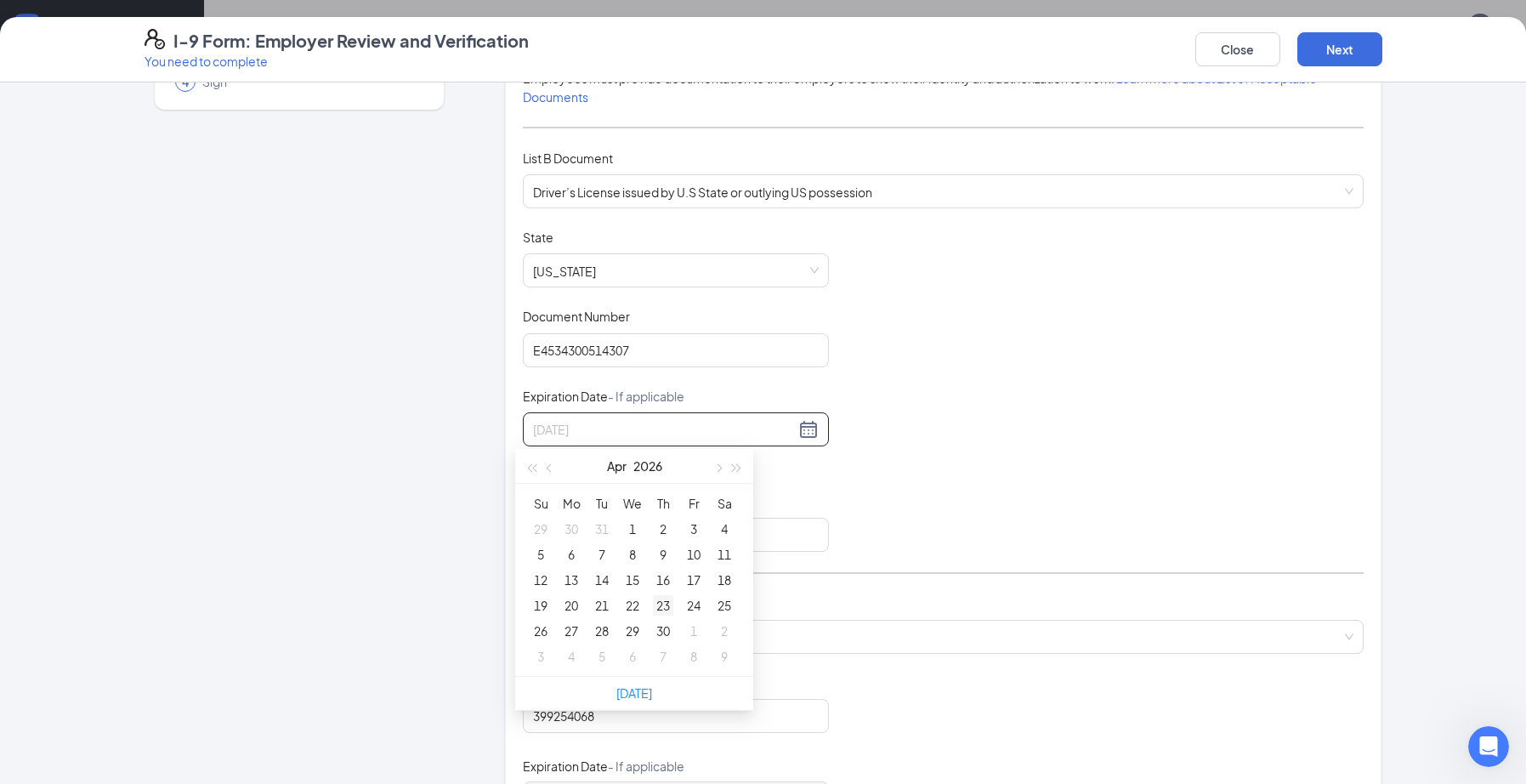
type input "[DATE]"
click at [665, 602] on div "23" at bounding box center [663, 604] width 20 height 20
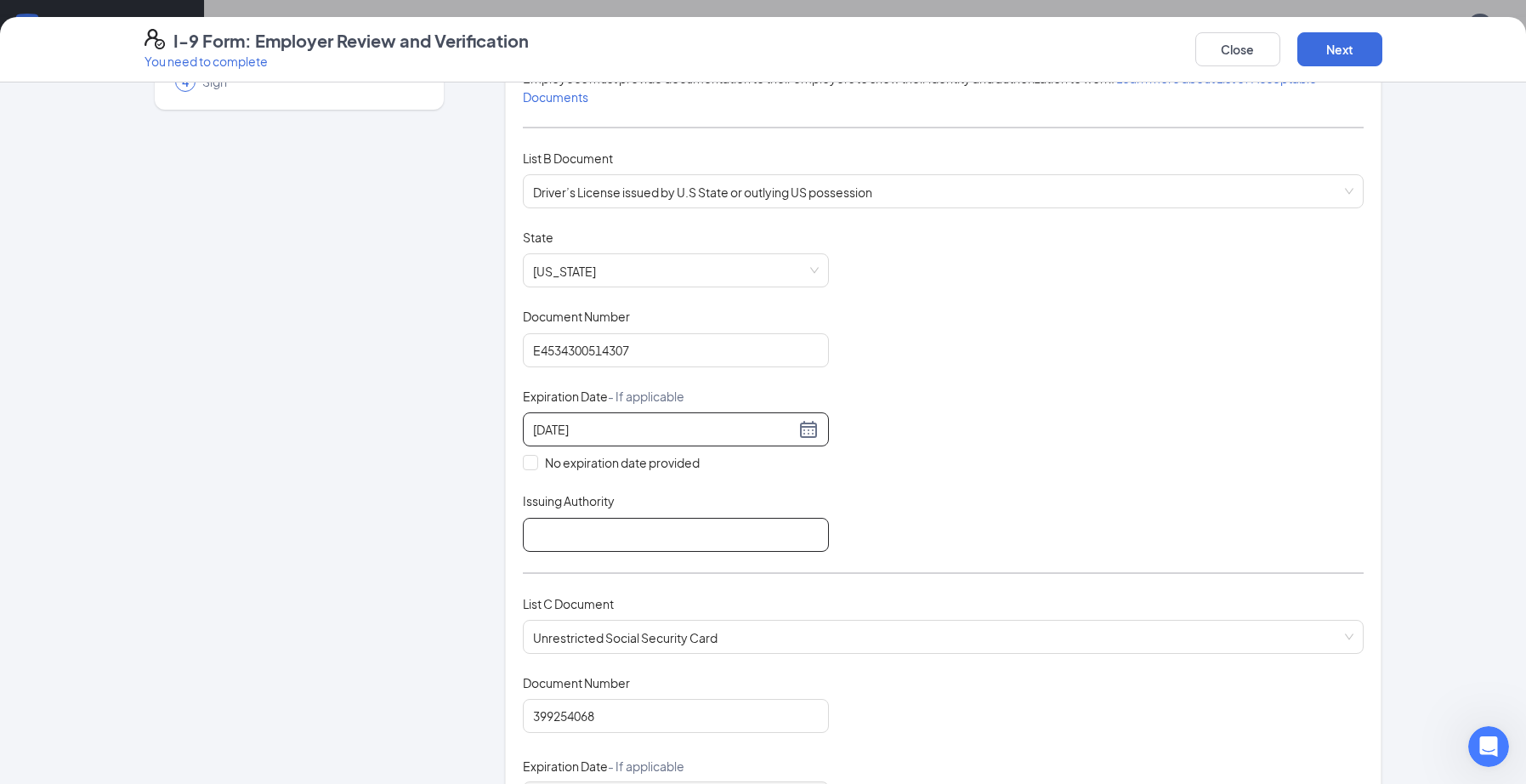
click at [601, 535] on input "Issuing Authority" at bounding box center [676, 535] width 306 height 34
type input "U"
type input "WI State"
click at [1342, 50] on button "Next" at bounding box center [1339, 49] width 85 height 34
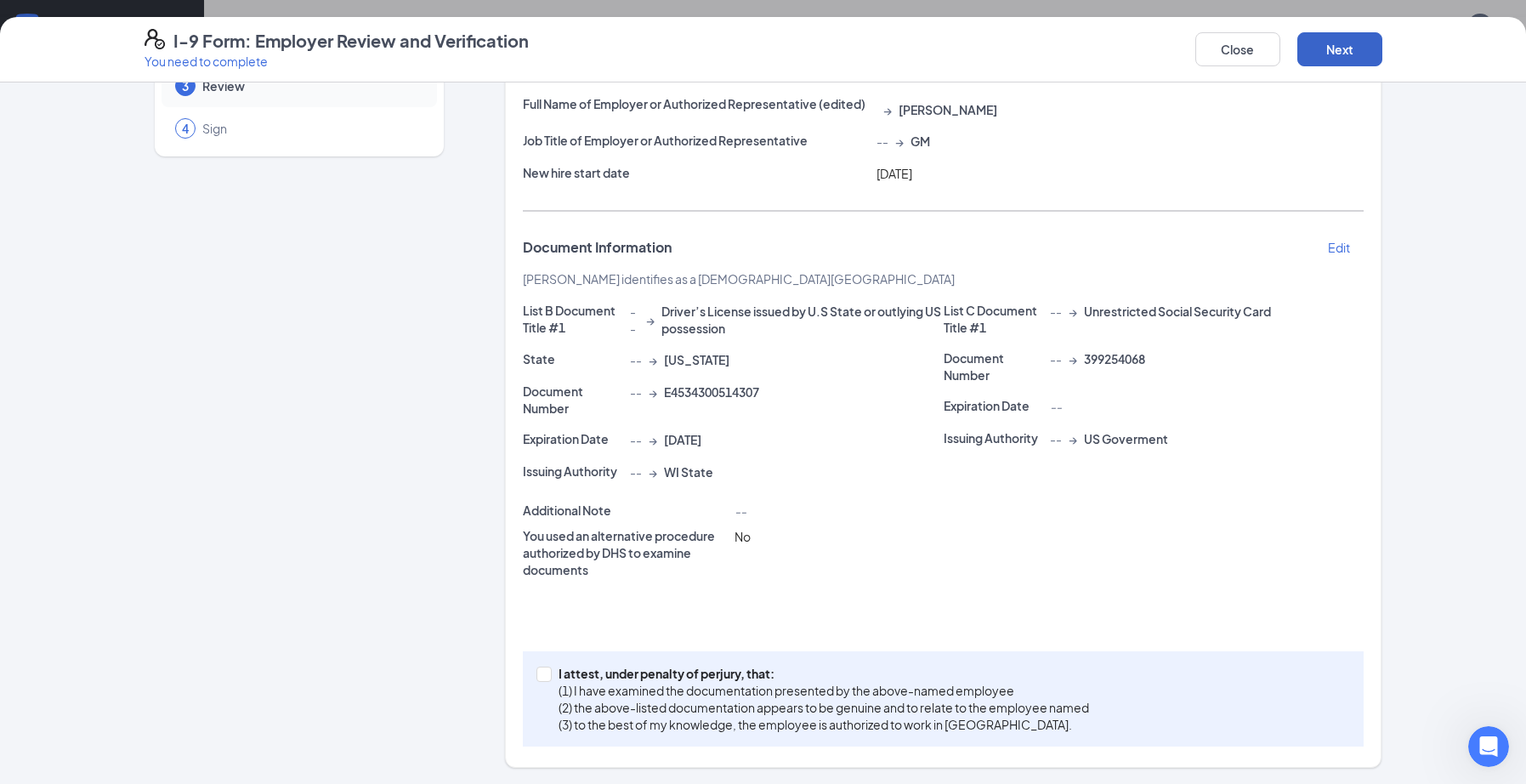
scroll to position [260, 0]
click at [539, 674] on input "I attest, under penalty of [PERSON_NAME], that: (1) I have examined the documen…" at bounding box center [543, 672] width 12 height 12
checkbox input "true"
click at [1352, 53] on button "Next" at bounding box center [1339, 49] width 85 height 34
